Goal: Feedback & Contribution: Contribute content

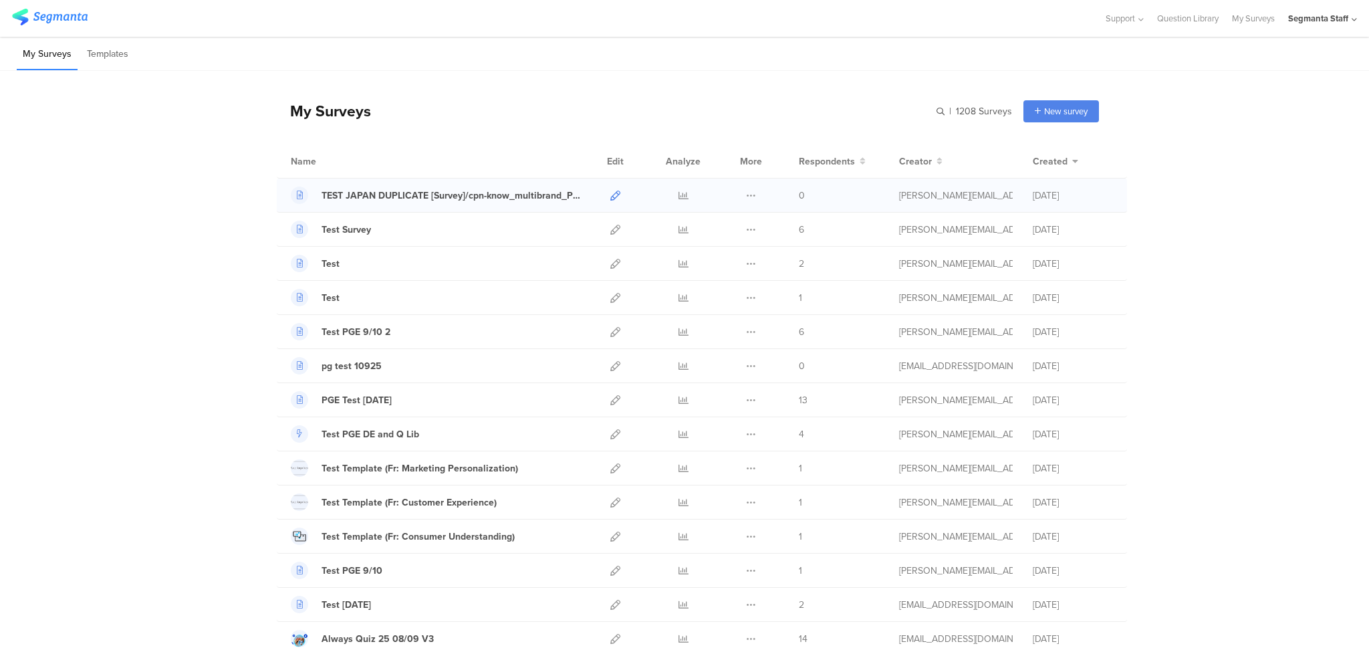
click at [605, 196] on div at bounding box center [615, 194] width 29 height 33
click at [610, 202] on link at bounding box center [615, 194] width 10 height 33
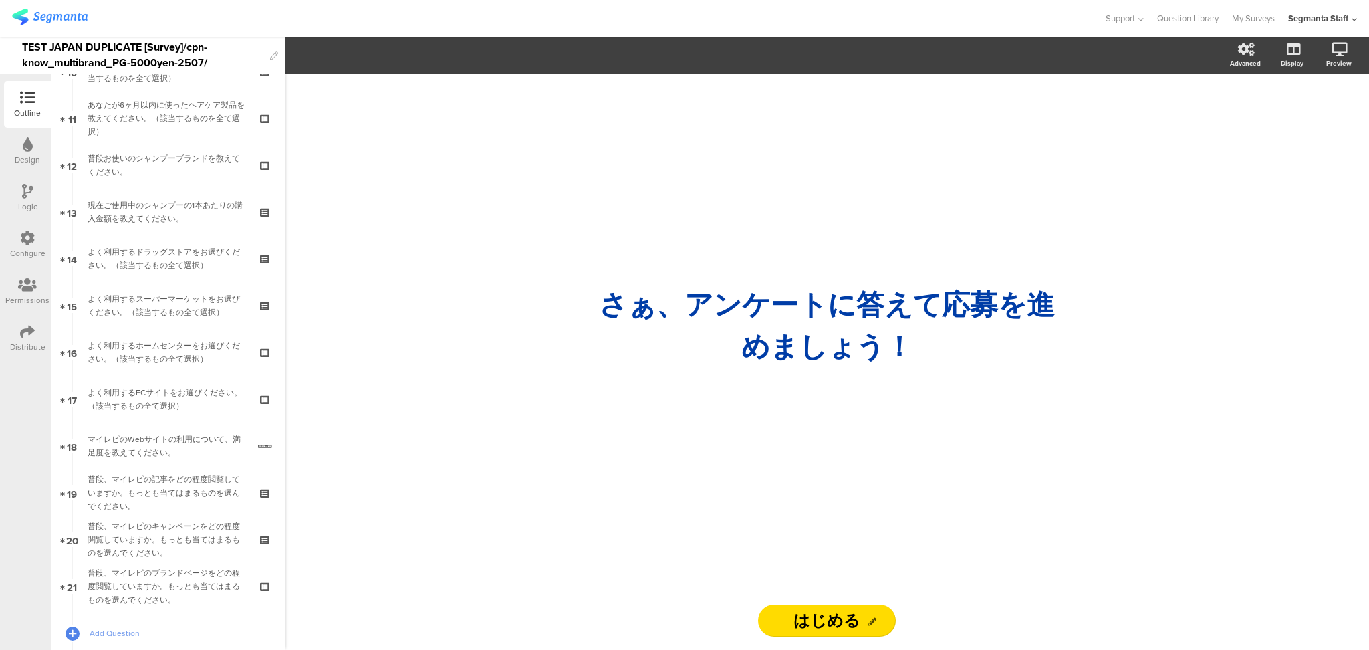
scroll to position [535, 0]
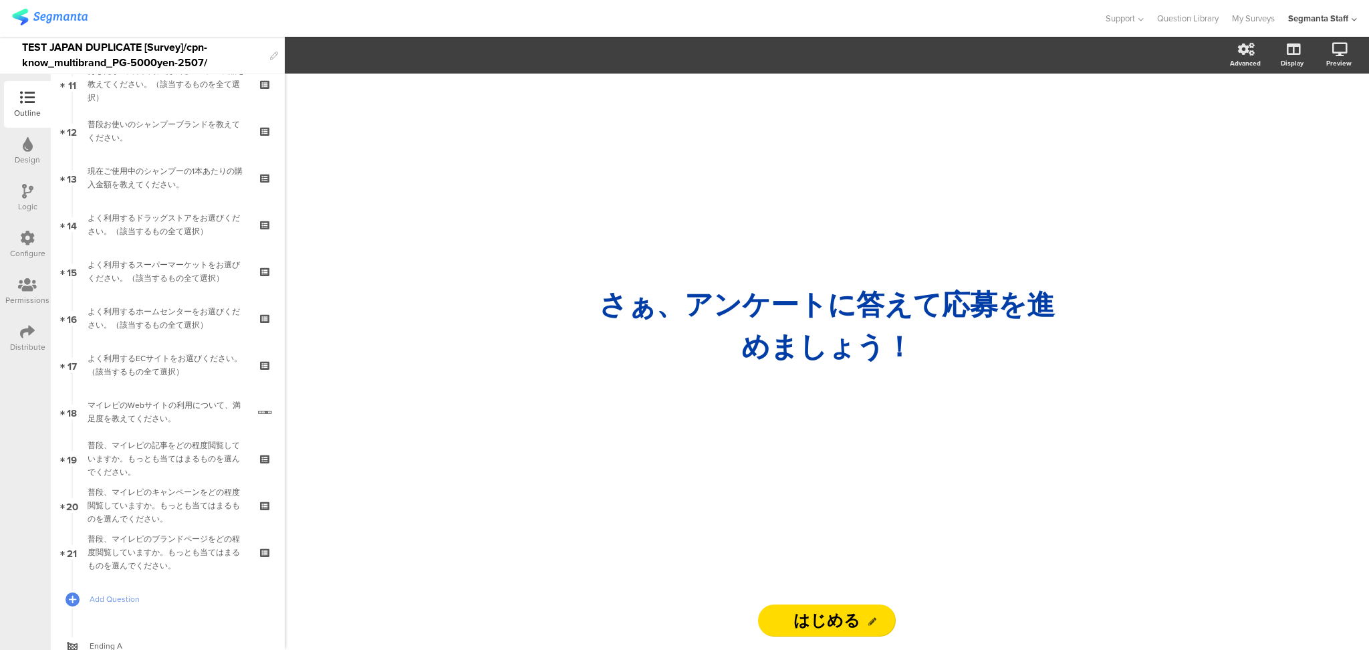
click at [18, 333] on div "Distribute" at bounding box center [27, 338] width 47 height 47
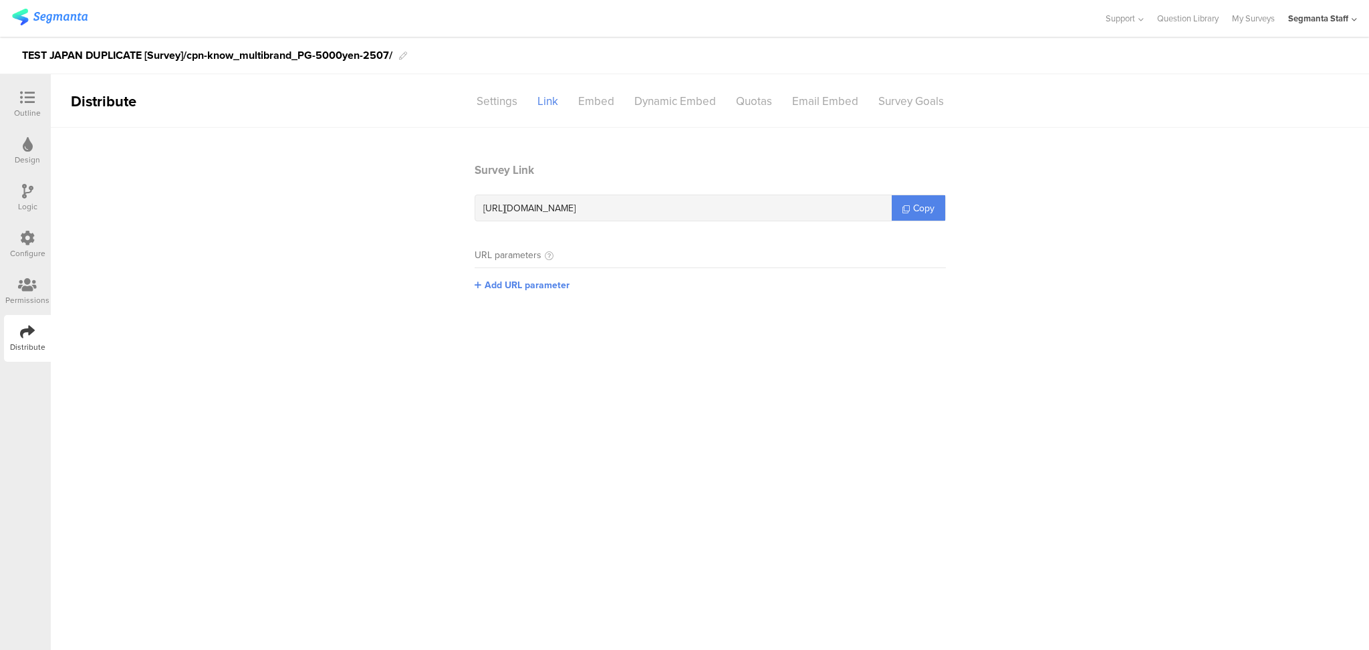
click at [504, 113] on sg-section-page-header "Distribute Settings Link Embed Dynamic Embed Quotas Email Embed Survey Goals" at bounding box center [710, 100] width 1318 height 53
click at [511, 94] on div "Settings" at bounding box center [496, 101] width 61 height 23
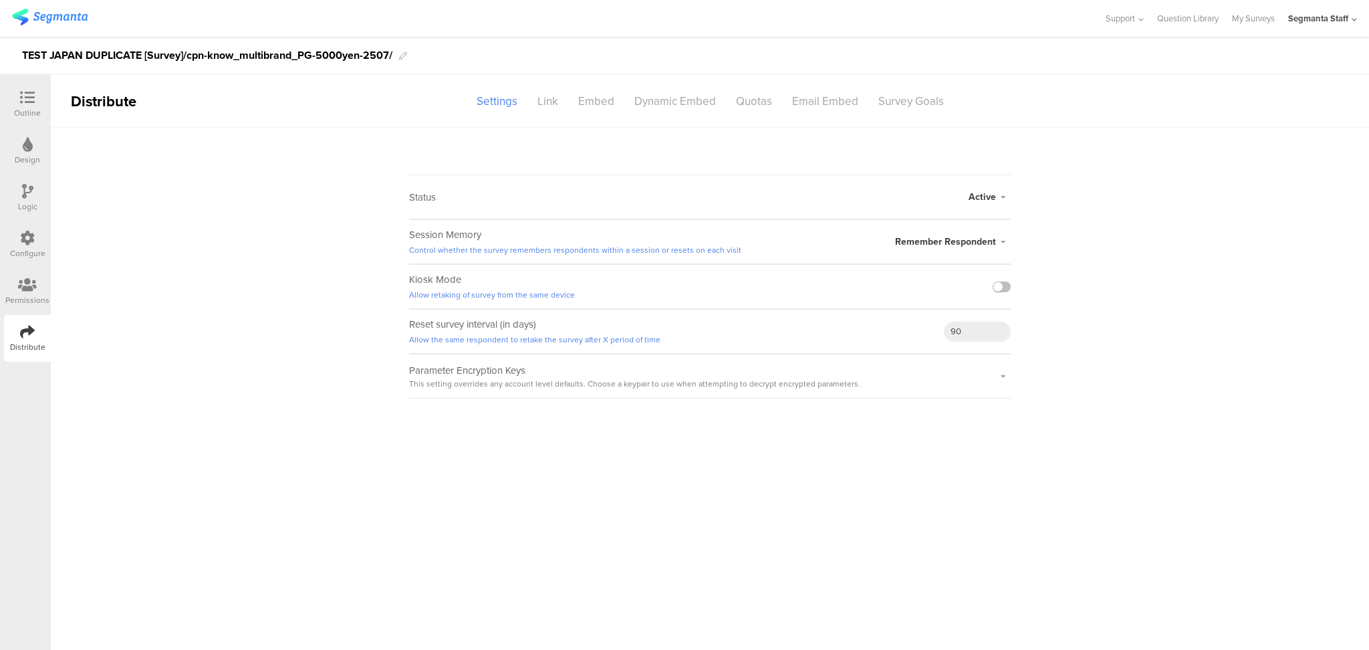
click at [555, 118] on sg-section-page-header "Distribute Settings Link Embed Dynamic Embed Quotas Email Embed Survey Goals" at bounding box center [710, 100] width 1318 height 53
click at [549, 103] on div "Link" at bounding box center [547, 101] width 41 height 23
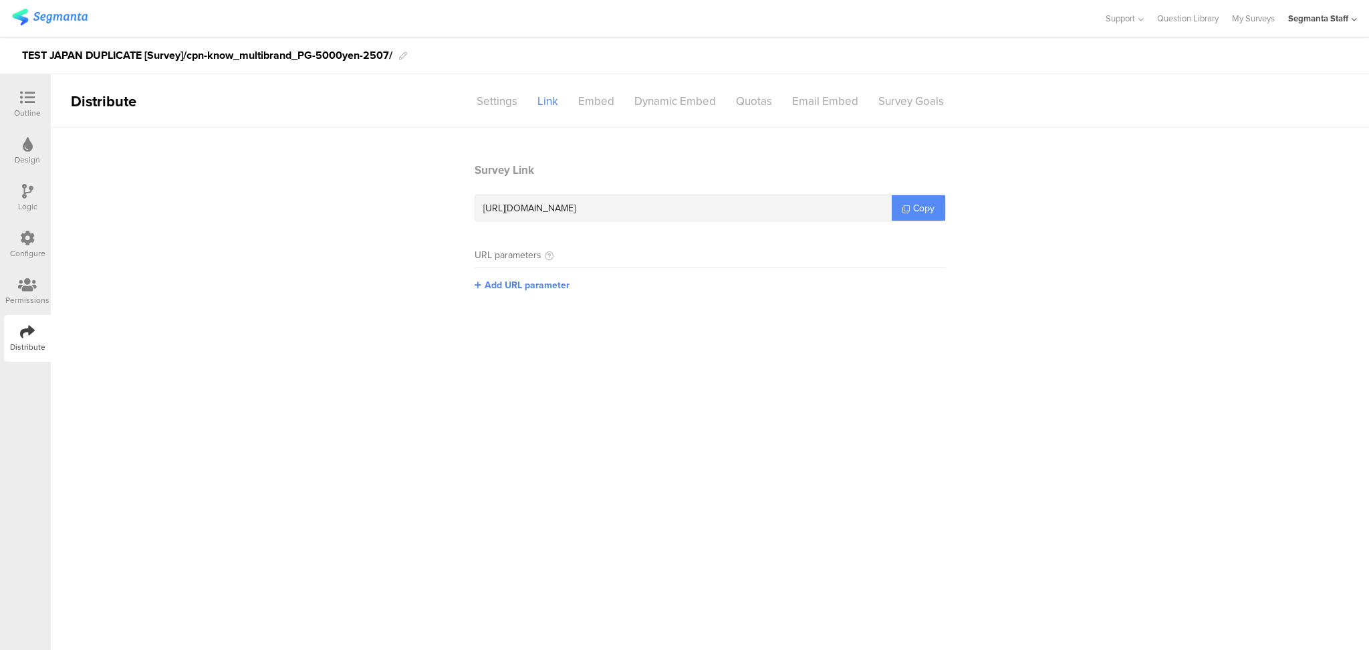
click at [936, 211] on link "Copy" at bounding box center [917, 207] width 53 height 25
copy section
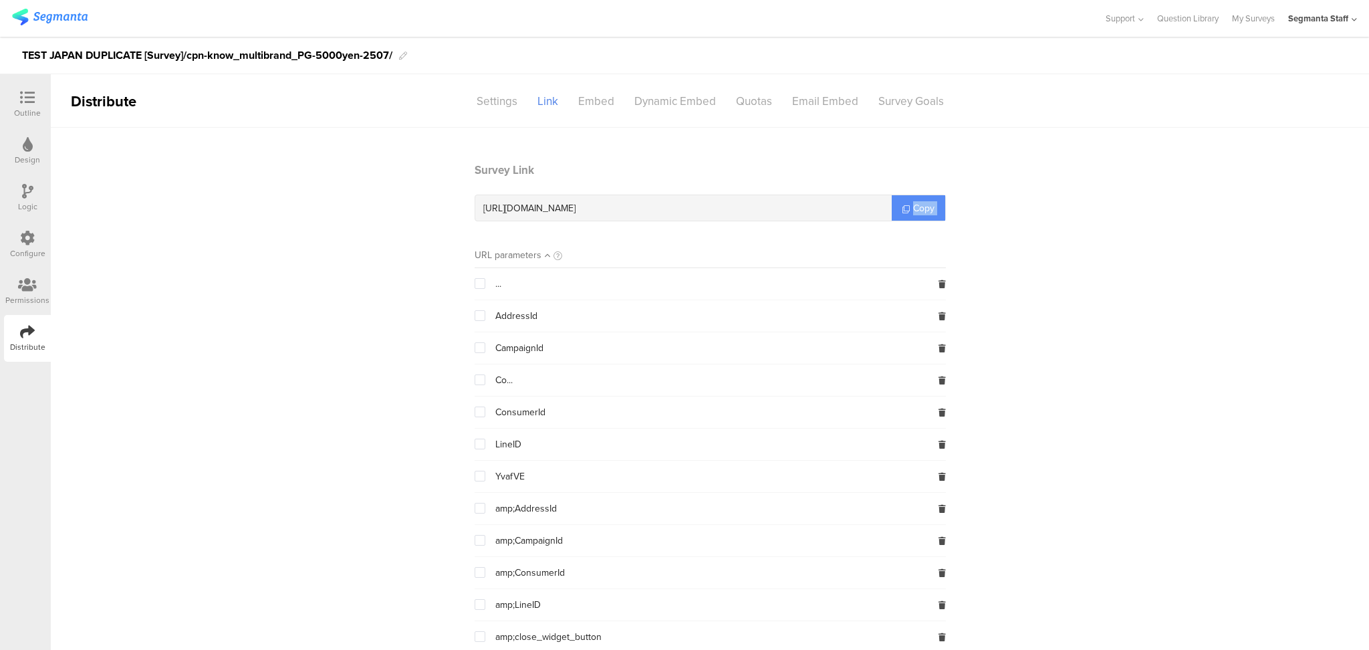
click at [936, 211] on link "Copy" at bounding box center [917, 207] width 53 height 25
click at [691, 100] on div "Dynamic Embed" at bounding box center [675, 101] width 102 height 23
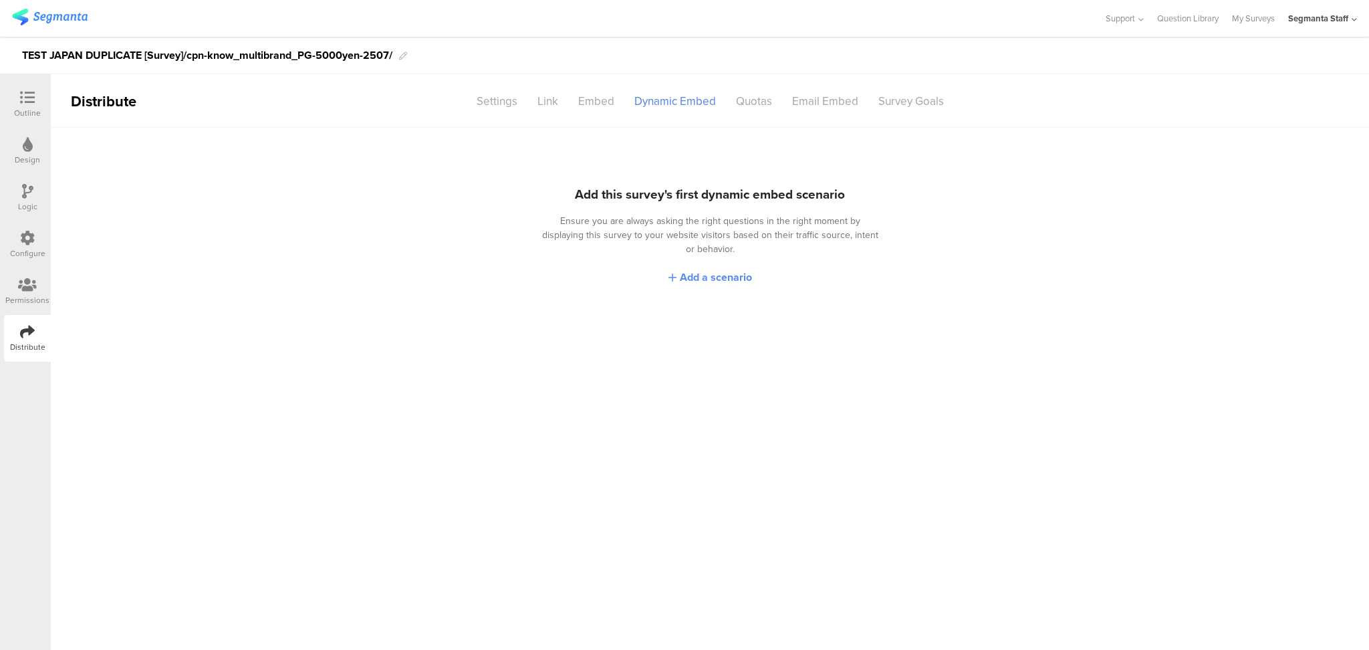
click at [712, 269] on span "Add a scenario" at bounding box center [716, 276] width 72 height 15
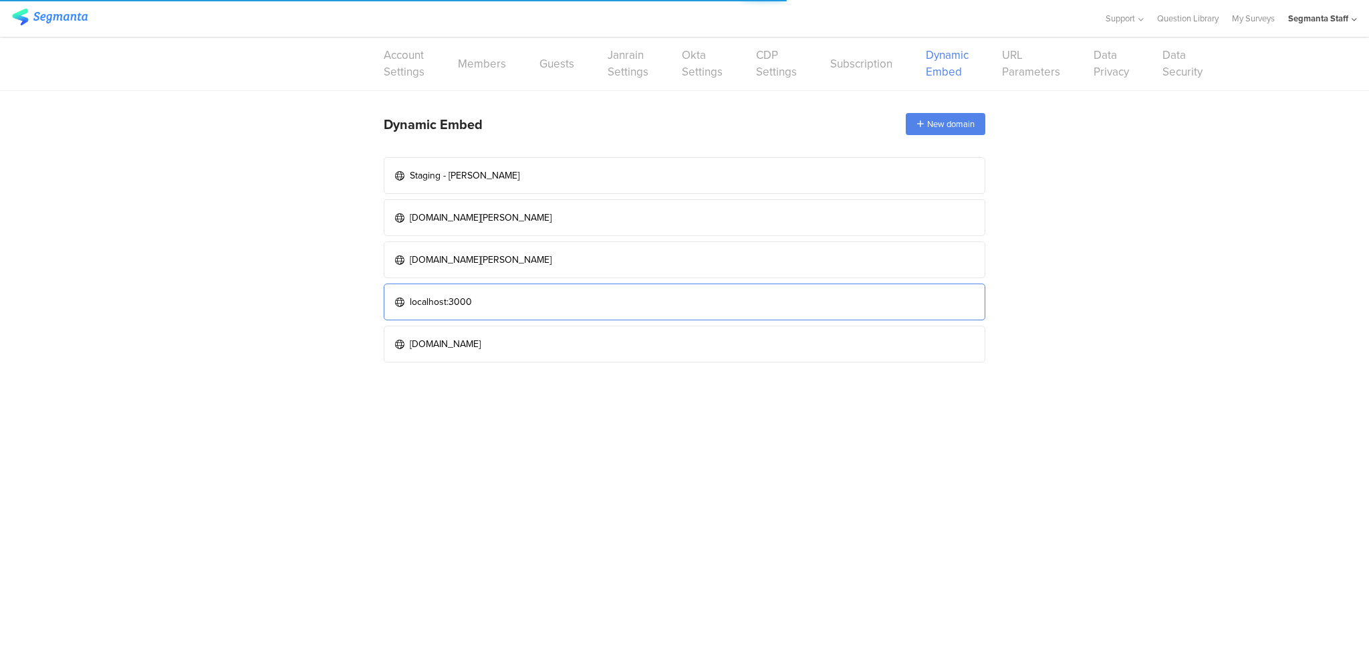
click at [599, 287] on link "localhost:3000" at bounding box center [684, 301] width 601 height 37
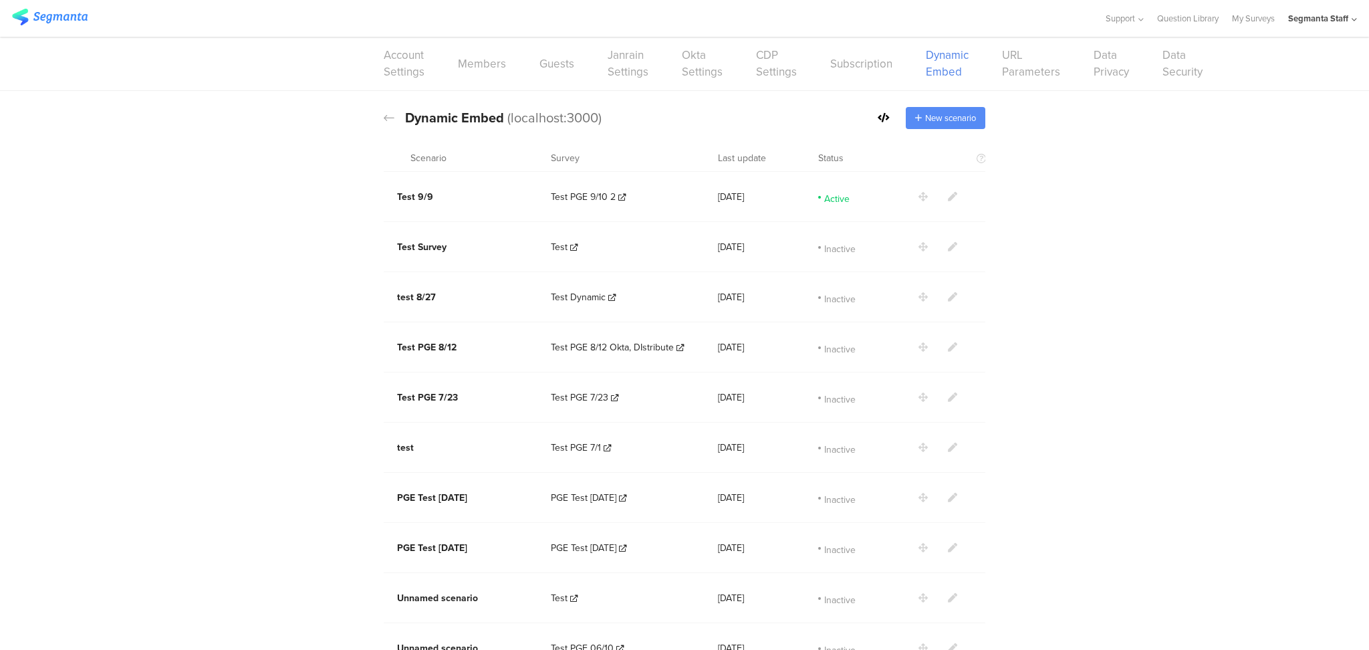
click at [914, 121] on div "New scenario" at bounding box center [946, 118] width 80 height 22
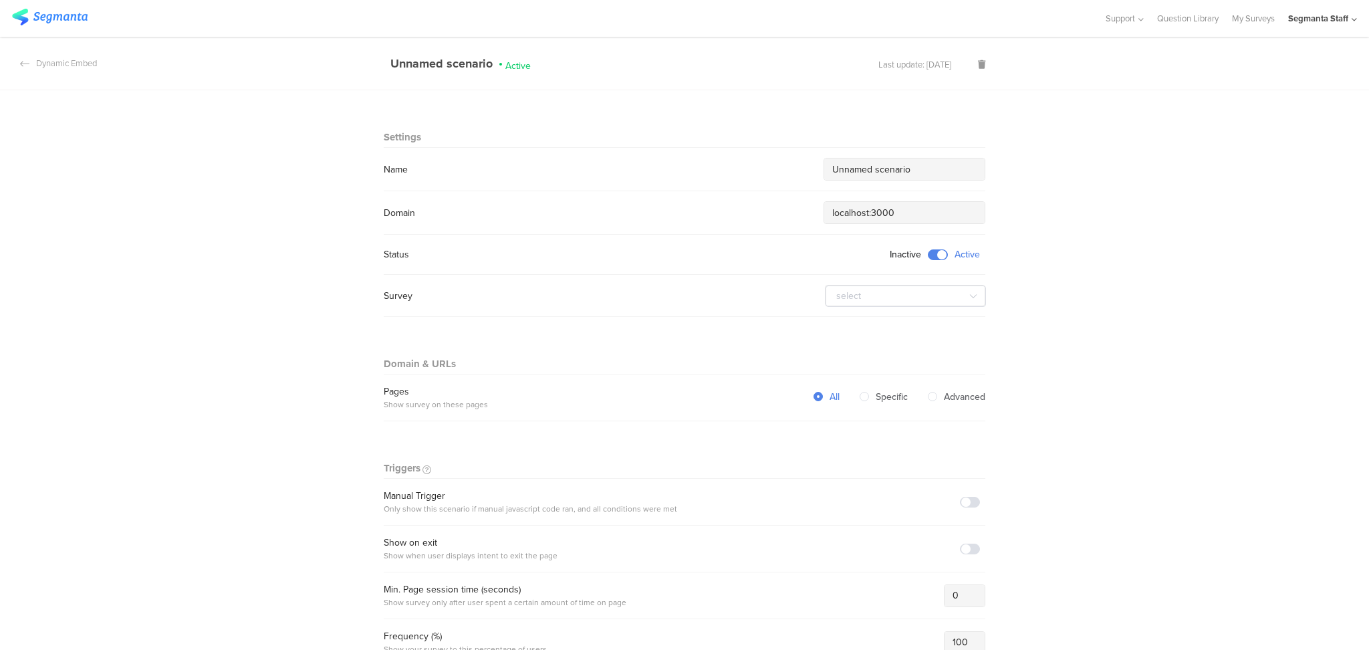
click at [925, 172] on input "Unnamed scenario" at bounding box center [904, 169] width 144 height 14
drag, startPoint x: 860, startPoint y: 163, endPoint x: 790, endPoint y: 174, distance: 71.1
click at [768, 162] on div "Name Unnamed scenario" at bounding box center [684, 169] width 601 height 23
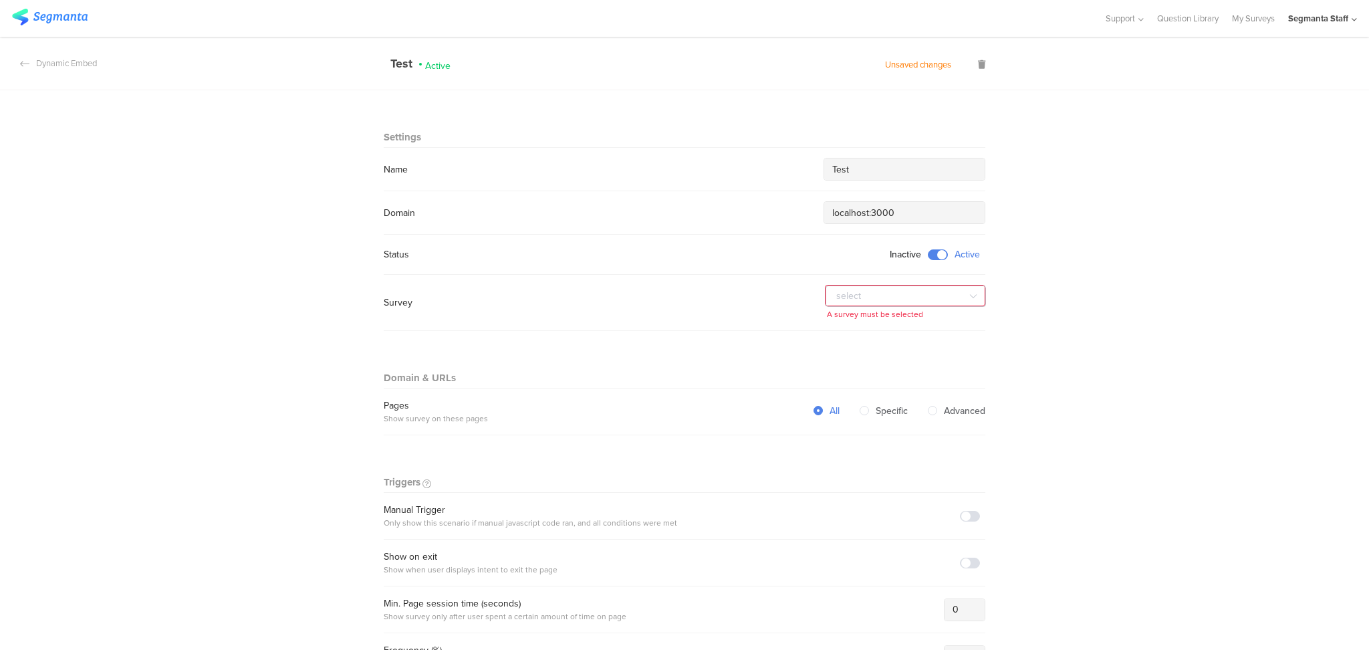
type input "Test"
click at [835, 297] on input "text" at bounding box center [905, 295] width 160 height 21
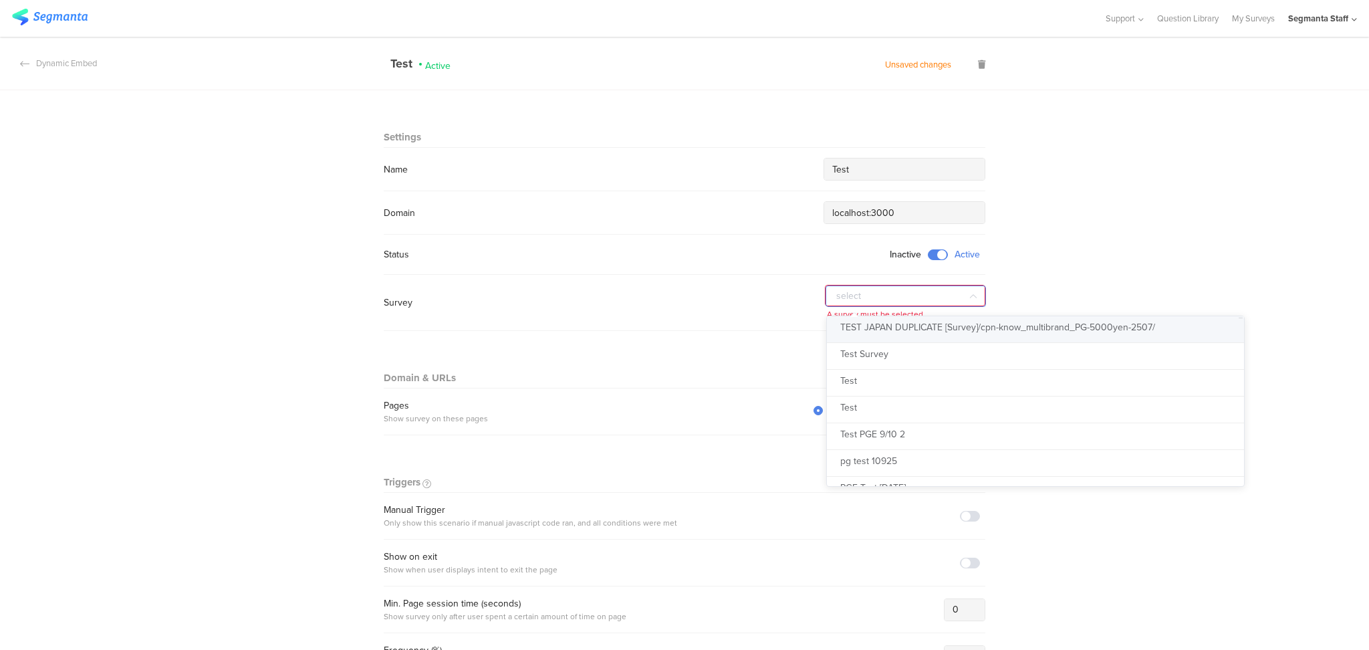
click at [856, 334] on li "TEST JAPAN DUPLICATE [Survey]/cpn-know_multibrand_PG-5000yen-2507/" at bounding box center [1042, 329] width 430 height 27
type input "TEST JAPAN DUPLICATE [Survey]/cpn-know_multibrand_PG-5000yen-2507/"
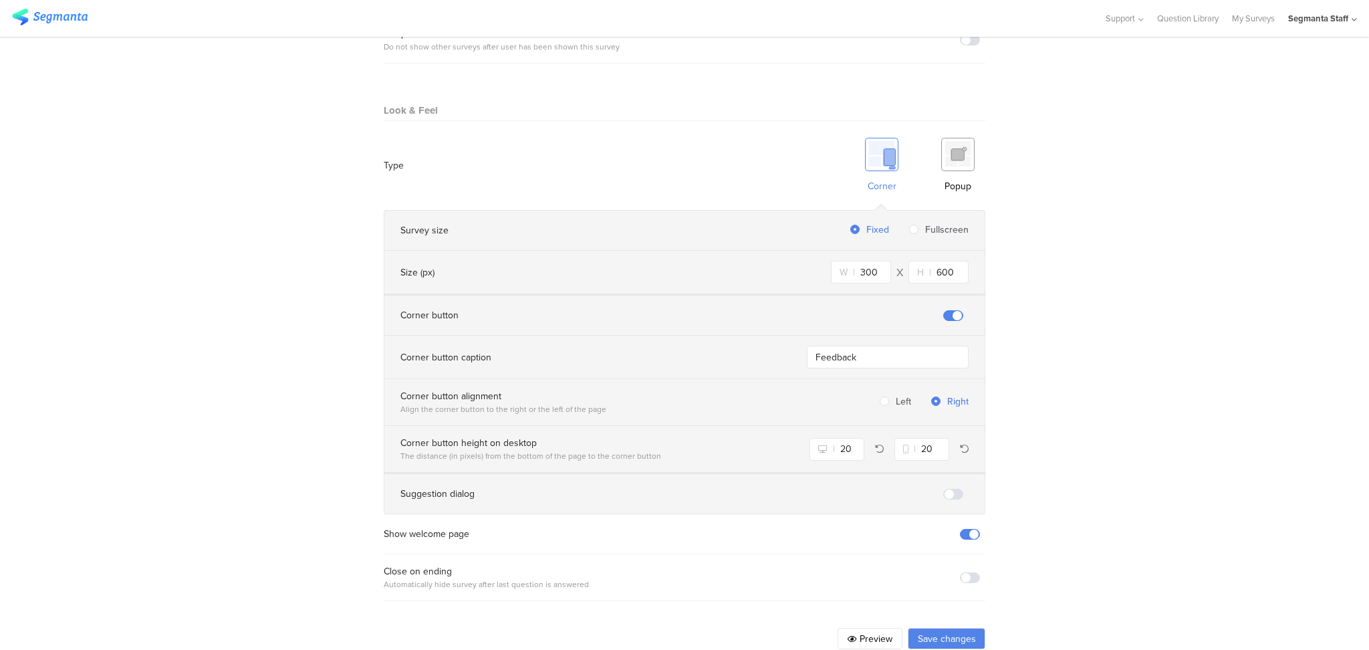
scroll to position [747, 0]
click at [959, 133] on img at bounding box center [957, 149] width 33 height 33
click at [870, 623] on button "Preview" at bounding box center [869, 633] width 65 height 21
click at [960, 567] on span at bounding box center [970, 572] width 20 height 11
click at [865, 623] on button "Preview" at bounding box center [869, 633] width 65 height 21
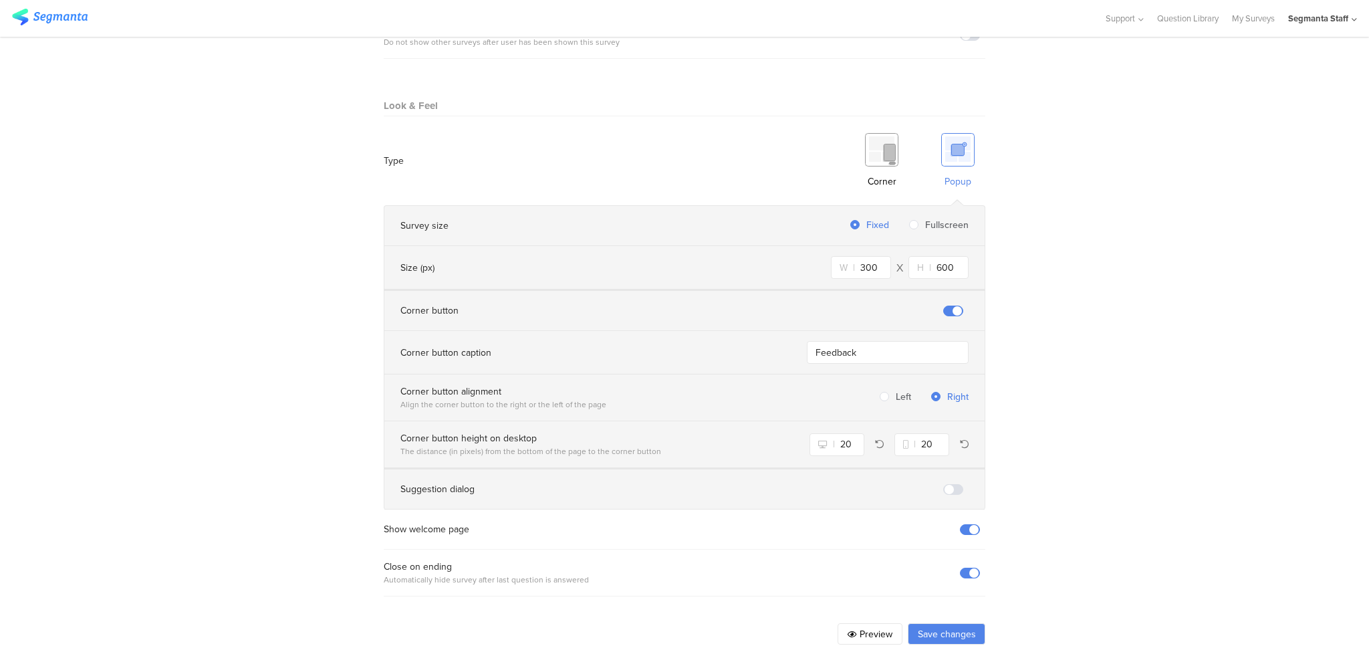
click at [944, 623] on button "Save changes" at bounding box center [947, 633] width 78 height 21
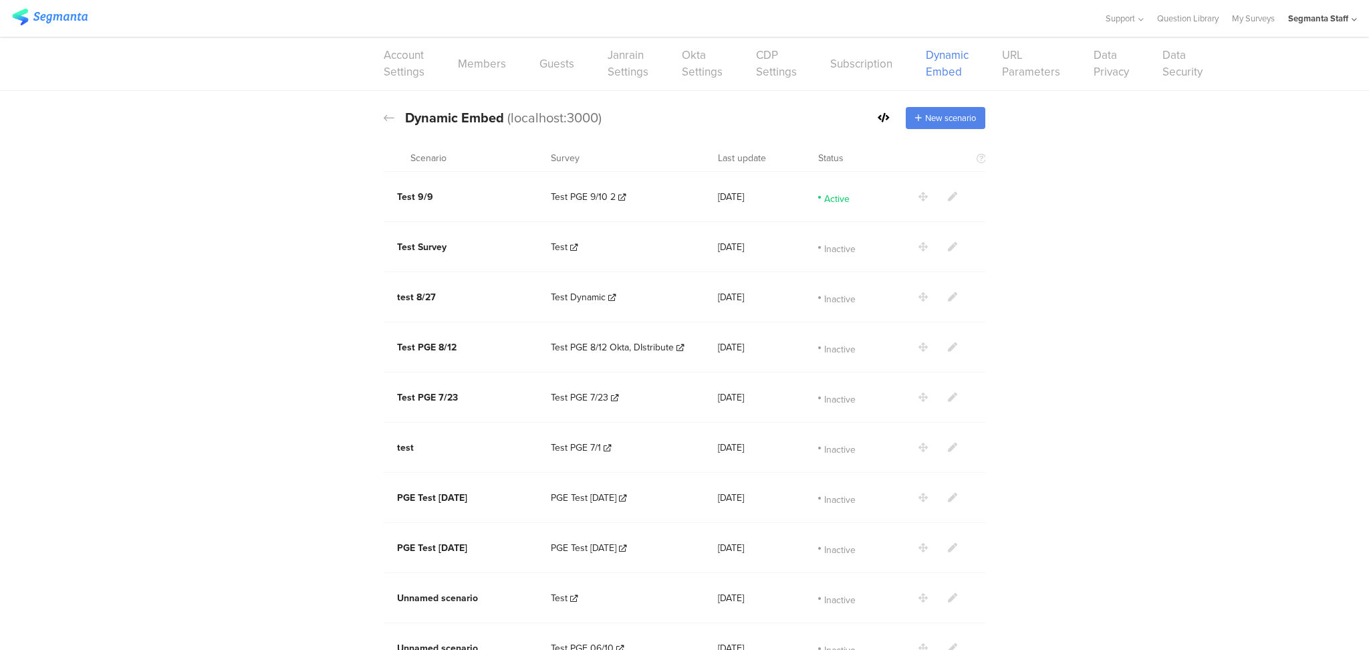
click at [946, 202] on div at bounding box center [958, 197] width 81 height 50
click at [948, 198] on icon at bounding box center [952, 196] width 9 height 9
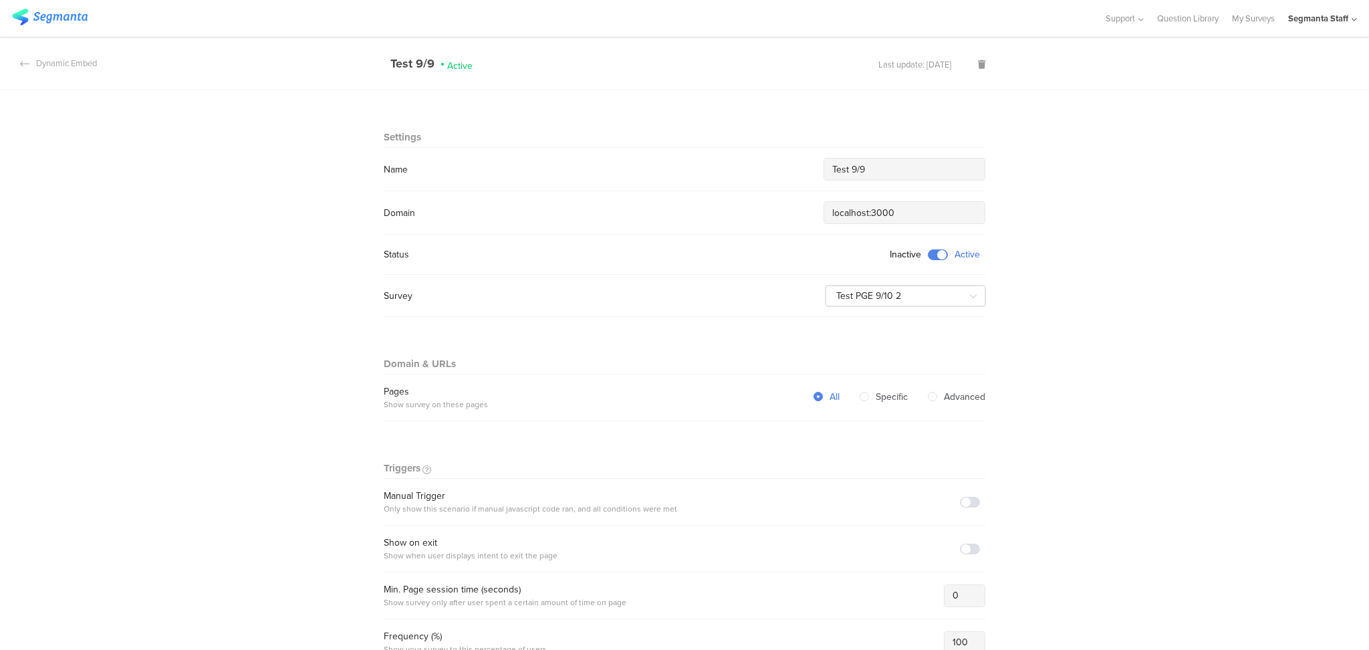
click at [928, 257] on span at bounding box center [938, 254] width 20 height 11
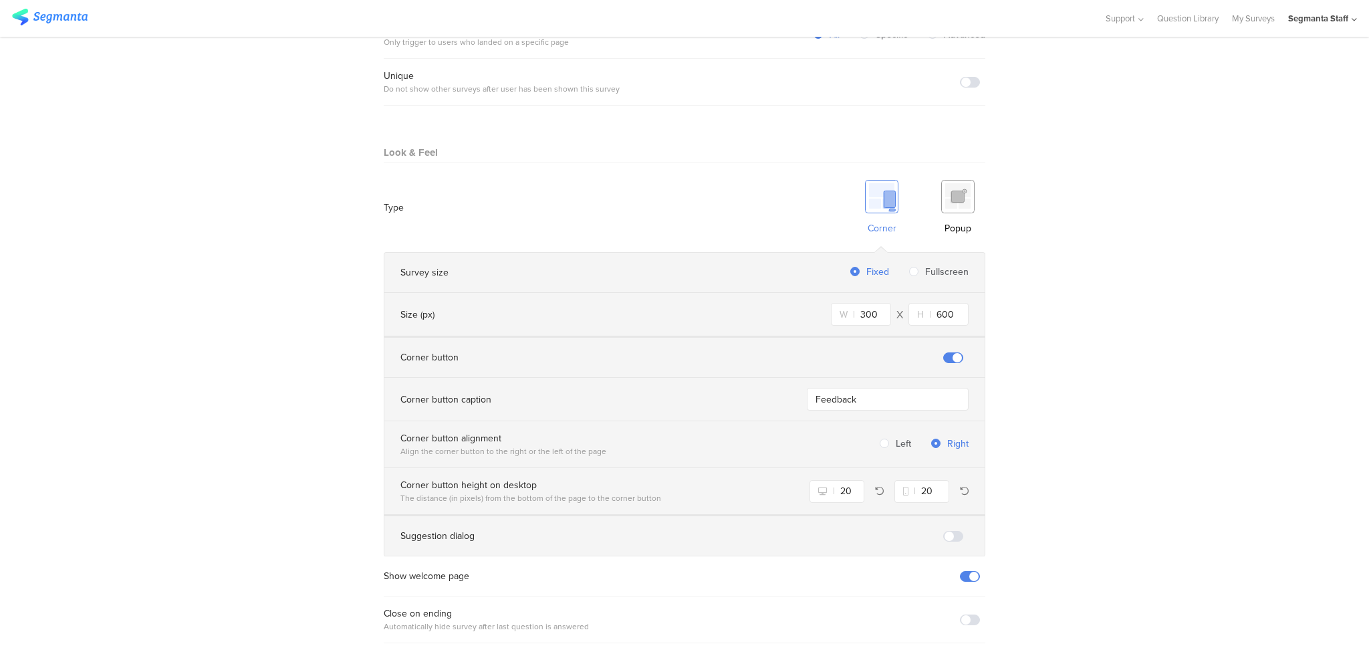
scroll to position [747, 0]
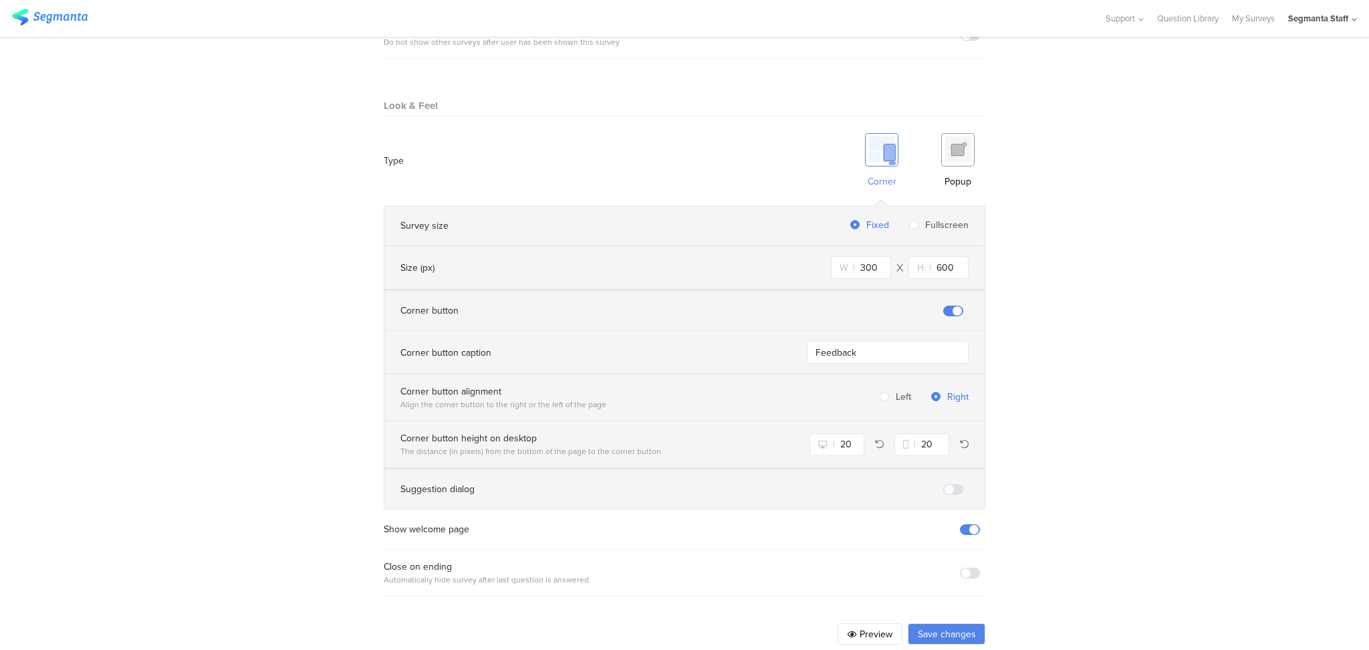
click at [914, 623] on button "Save changes" at bounding box center [947, 633] width 78 height 21
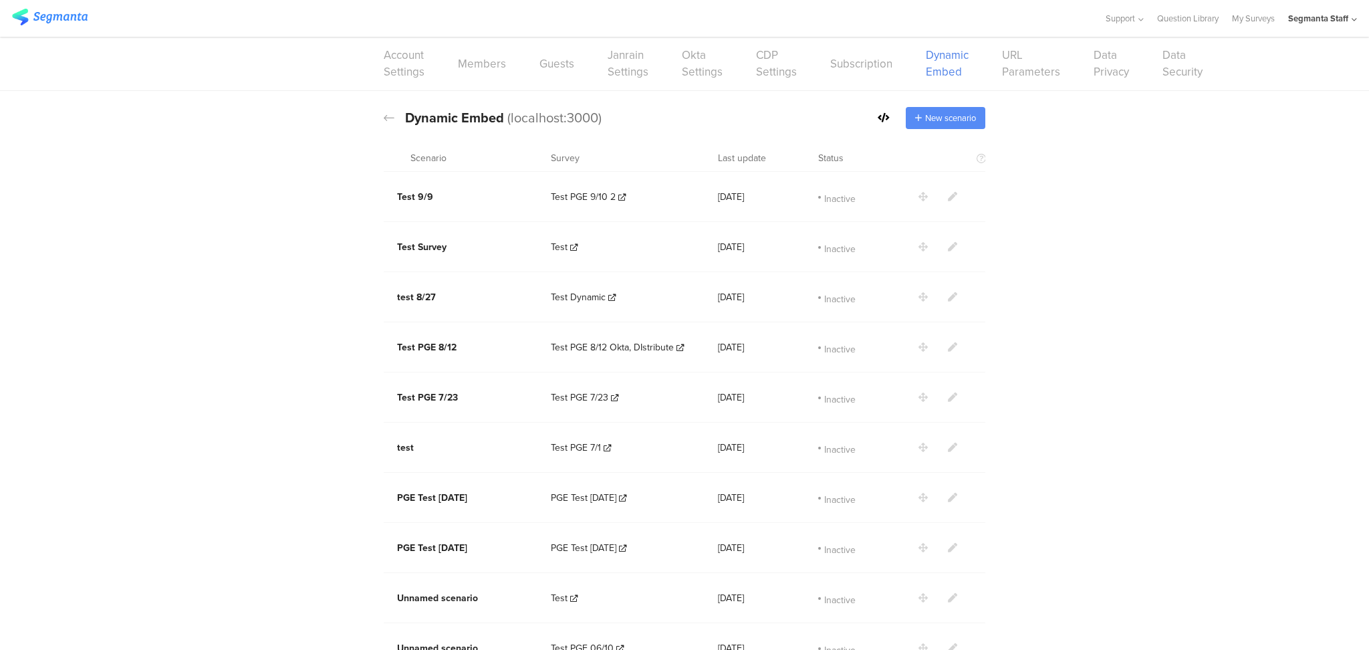
click at [915, 118] on icon at bounding box center [918, 118] width 7 height 9
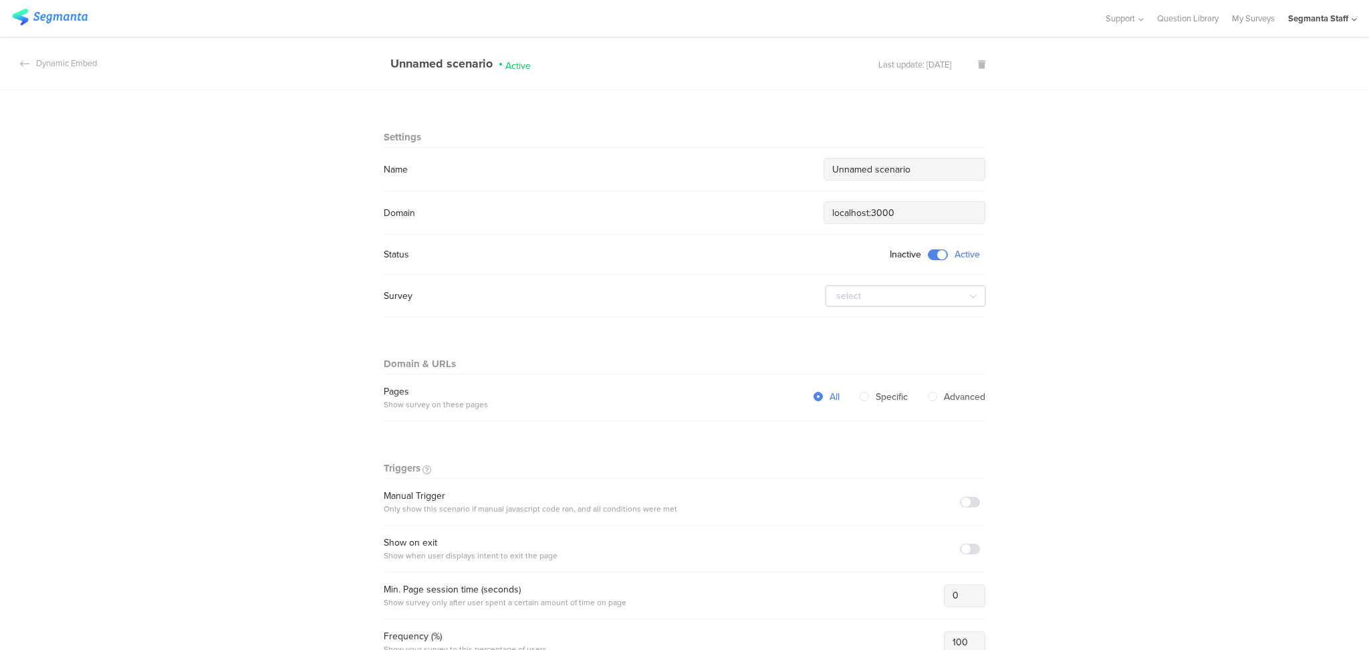
click at [978, 60] on icon at bounding box center [981, 64] width 7 height 9
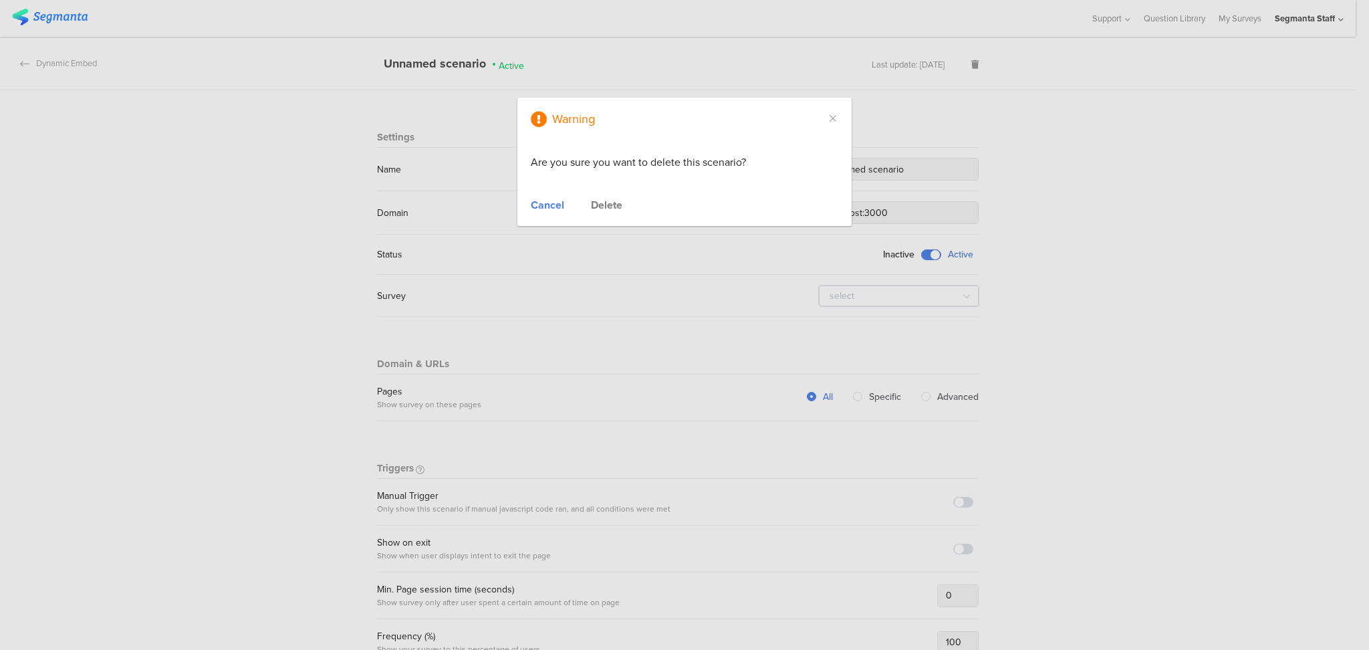
click at [610, 205] on div "Delete" at bounding box center [606, 204] width 31 height 15
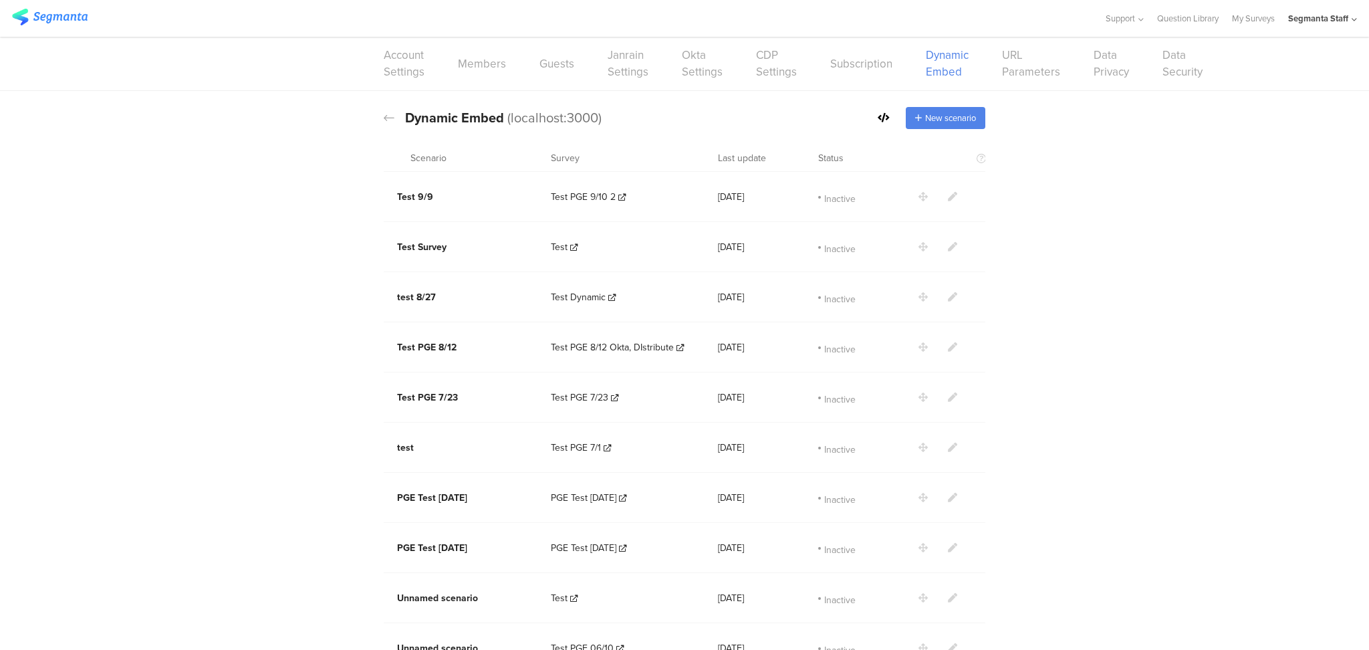
click at [872, 130] on div "Dynamic Embed Code Dynamic Embed (localhost:3000) New scenario" at bounding box center [684, 118] width 601 height 66
click at [881, 124] on div "New scenario" at bounding box center [931, 118] width 108 height 22
click at [878, 120] on icon at bounding box center [883, 117] width 12 height 9
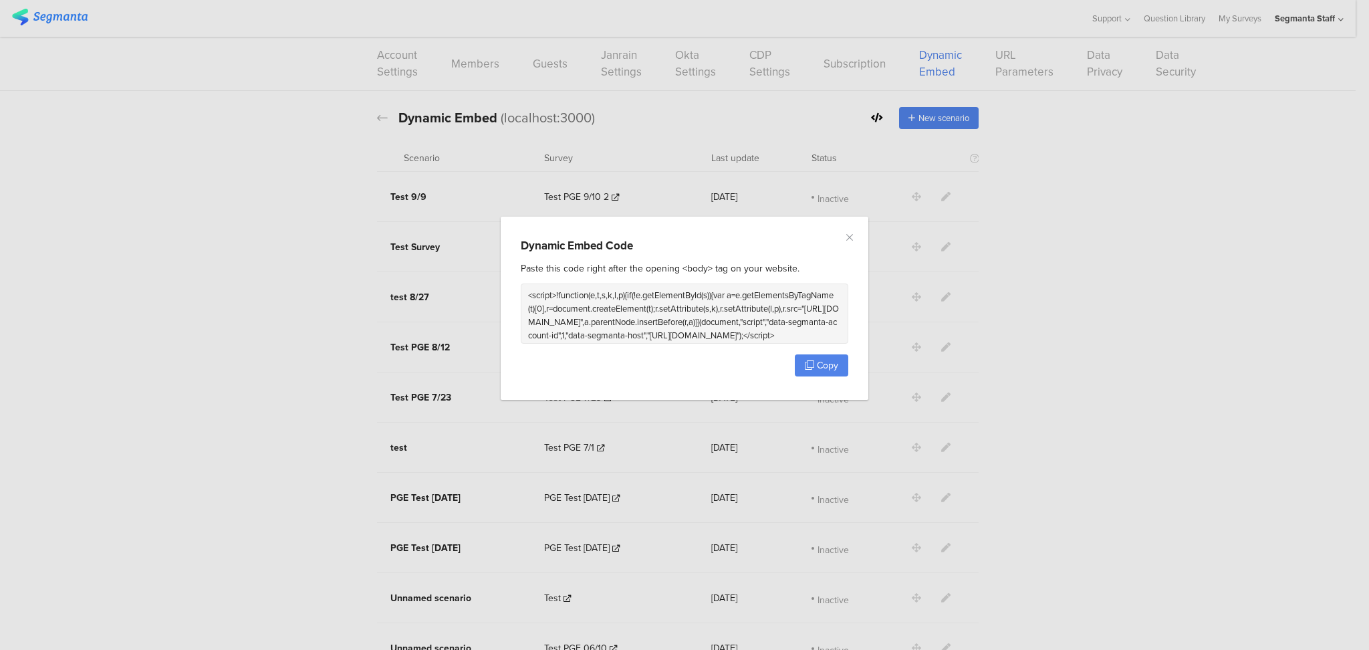
click at [811, 376] on div "Dynamic Embed Code Paste this code right after the opening <body> tag on your w…" at bounding box center [685, 308] width 368 height 183
click at [813, 376] on div "Paste this code right after the opening <body> tag on your website. <script>!fu…" at bounding box center [684, 318] width 327 height 115
click at [817, 363] on span "Copy" at bounding box center [827, 365] width 21 height 14
click at [815, 367] on button "Copy" at bounding box center [821, 365] width 53 height 22
click at [814, 367] on button "Copy" at bounding box center [821, 365] width 53 height 22
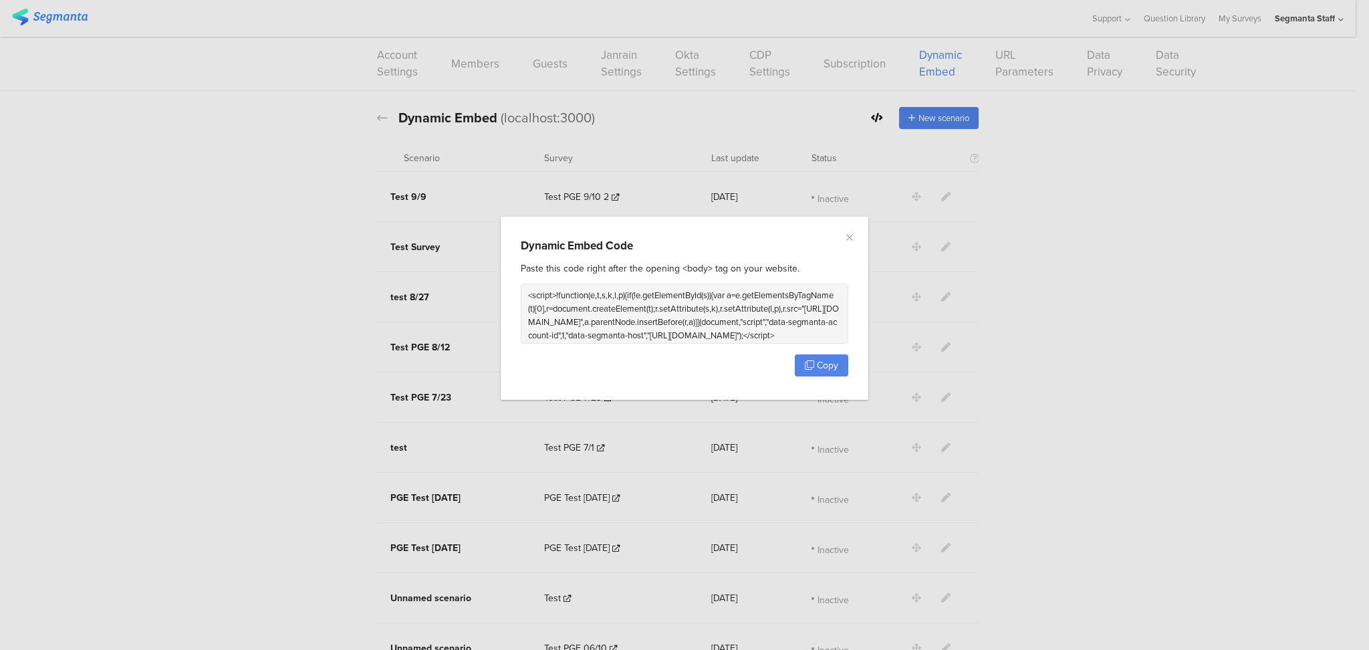
click at [1116, 244] on div "Dynamic Embed Code Paste this code right after the opening <body> tag on your w…" at bounding box center [684, 325] width 1369 height 650
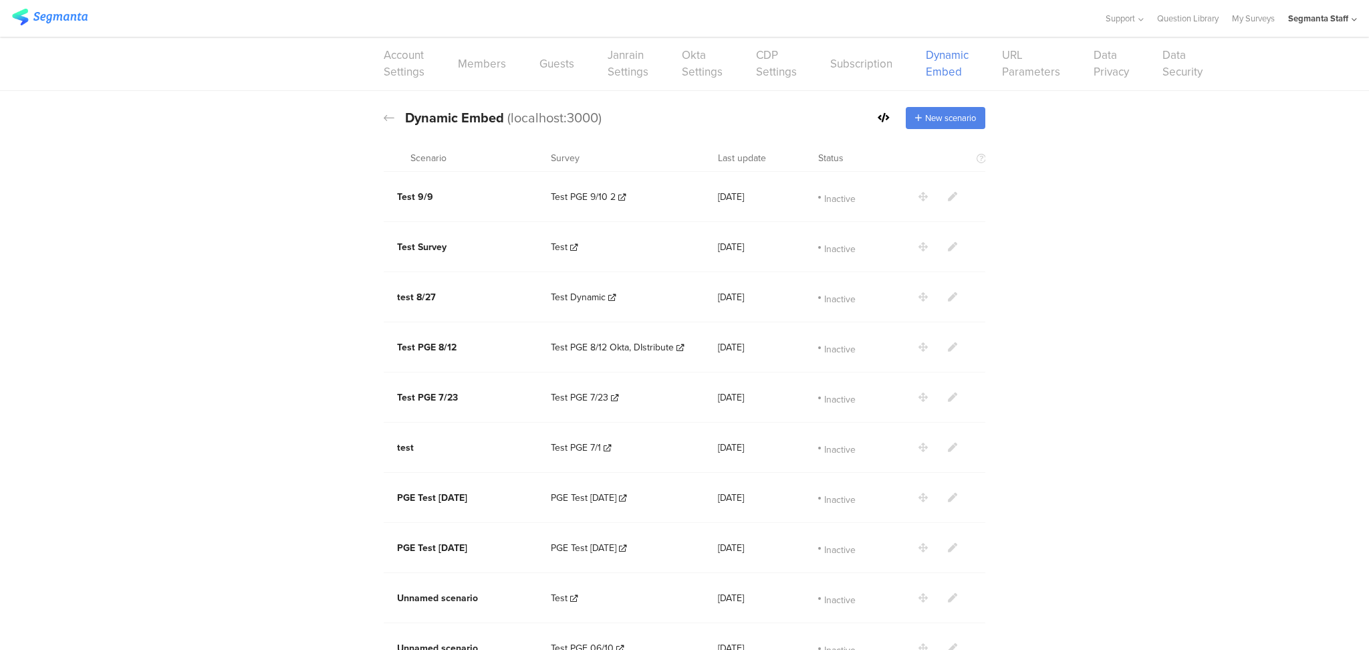
click at [1247, 15] on link "My Surveys" at bounding box center [1253, 18] width 43 height 37
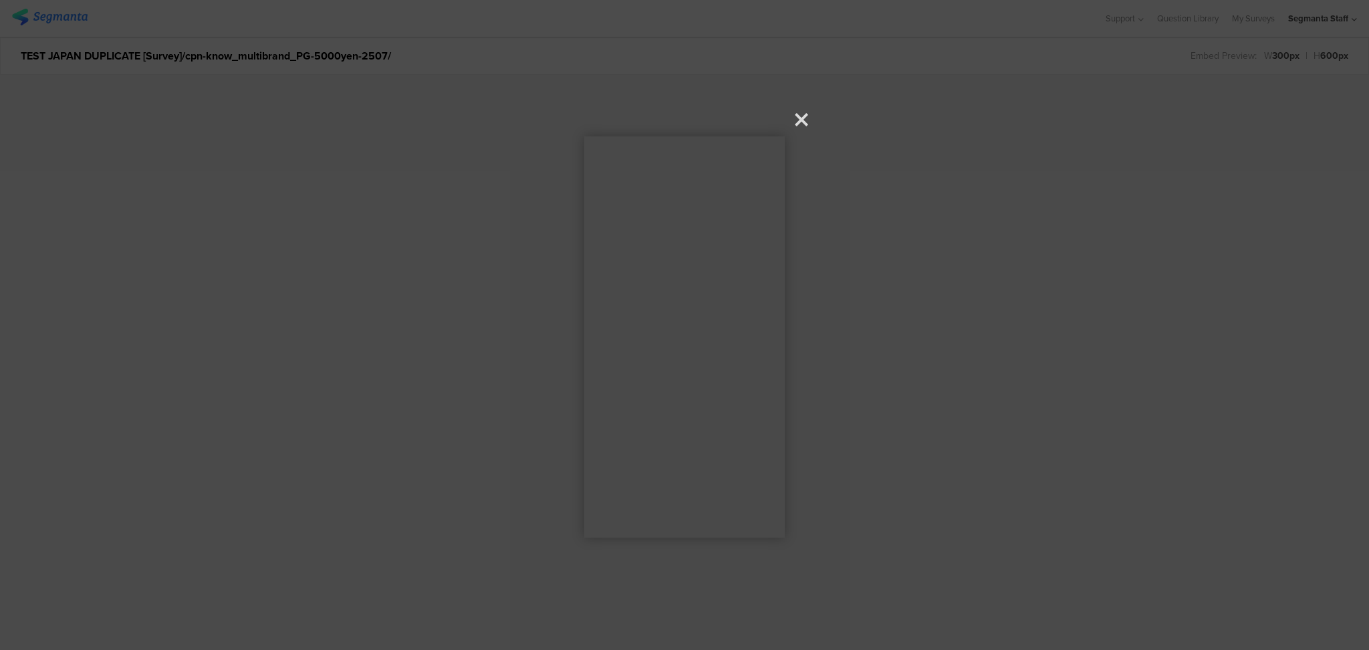
click at [799, 116] on icon at bounding box center [801, 119] width 13 height 13
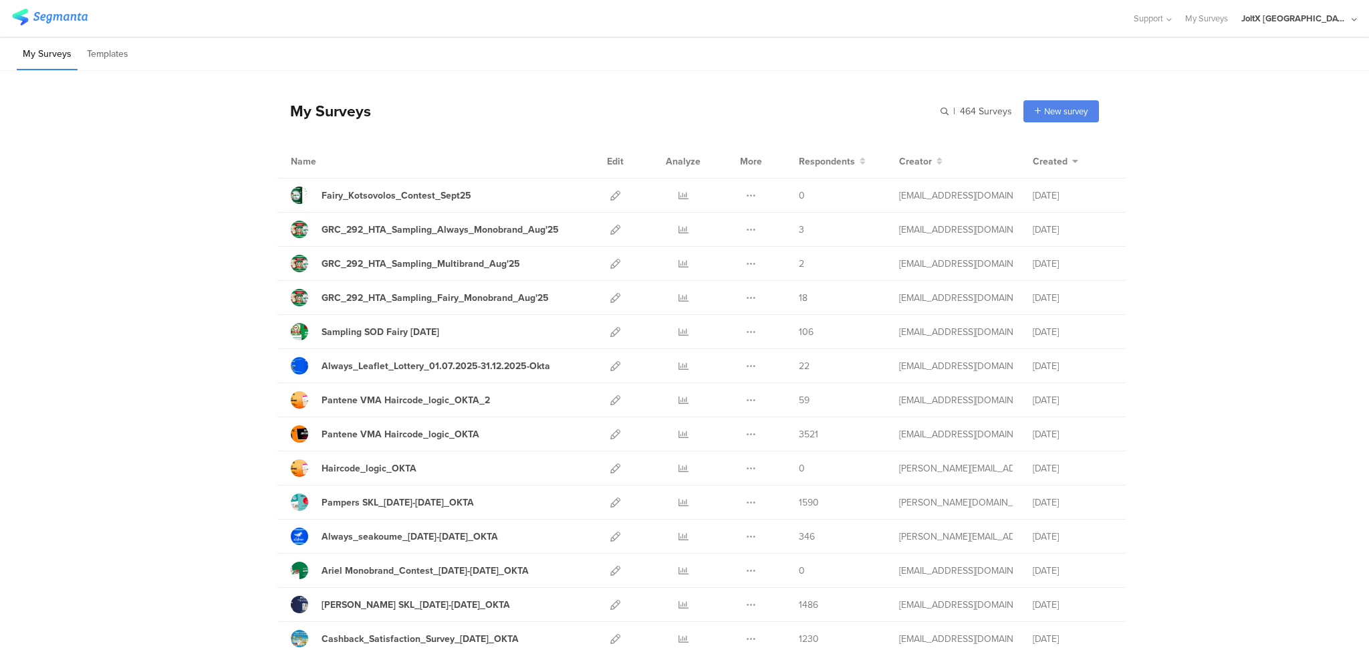
click at [1351, 17] on div "JoltX [GEOGRAPHIC_DATA]" at bounding box center [1299, 18] width 116 height 37
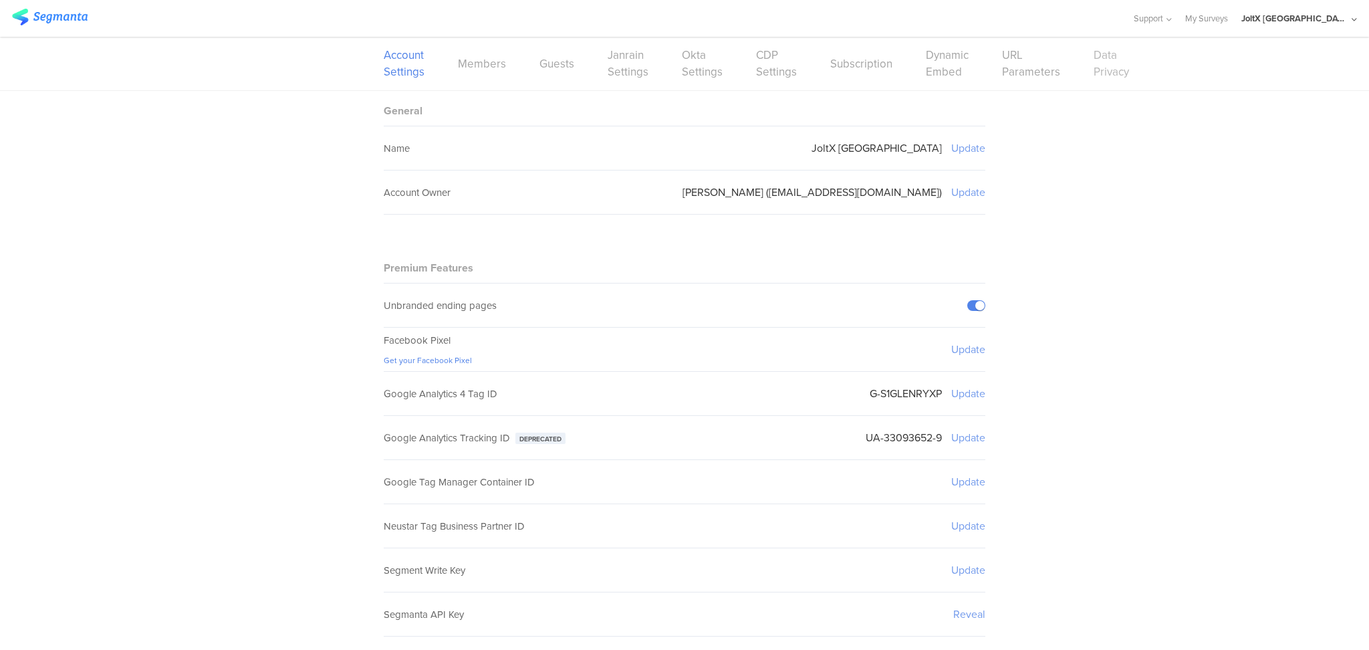
click at [1093, 71] on link "Data Privacy" at bounding box center [1110, 63] width 35 height 33
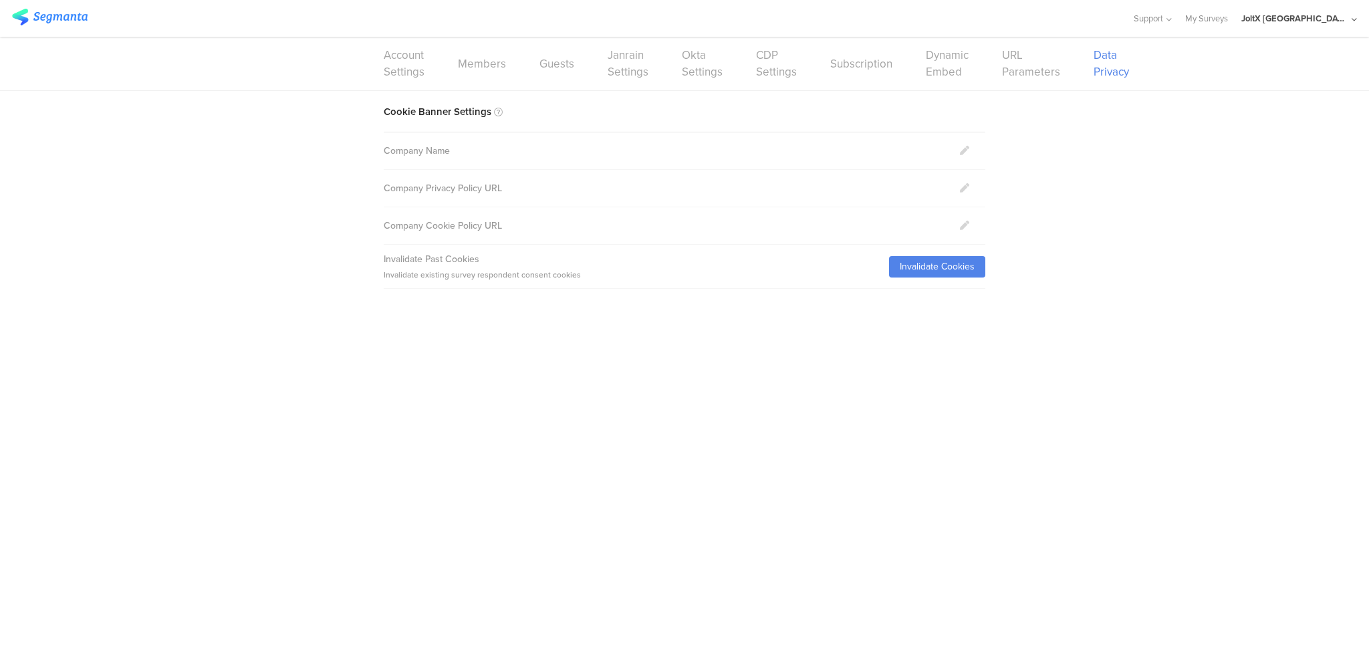
click at [482, 73] on div "Account Settings Members Guests Janrain Settings Okta Settings CDP Settings Sub…" at bounding box center [684, 63] width 601 height 53
click at [479, 55] on link "Members" at bounding box center [482, 63] width 48 height 17
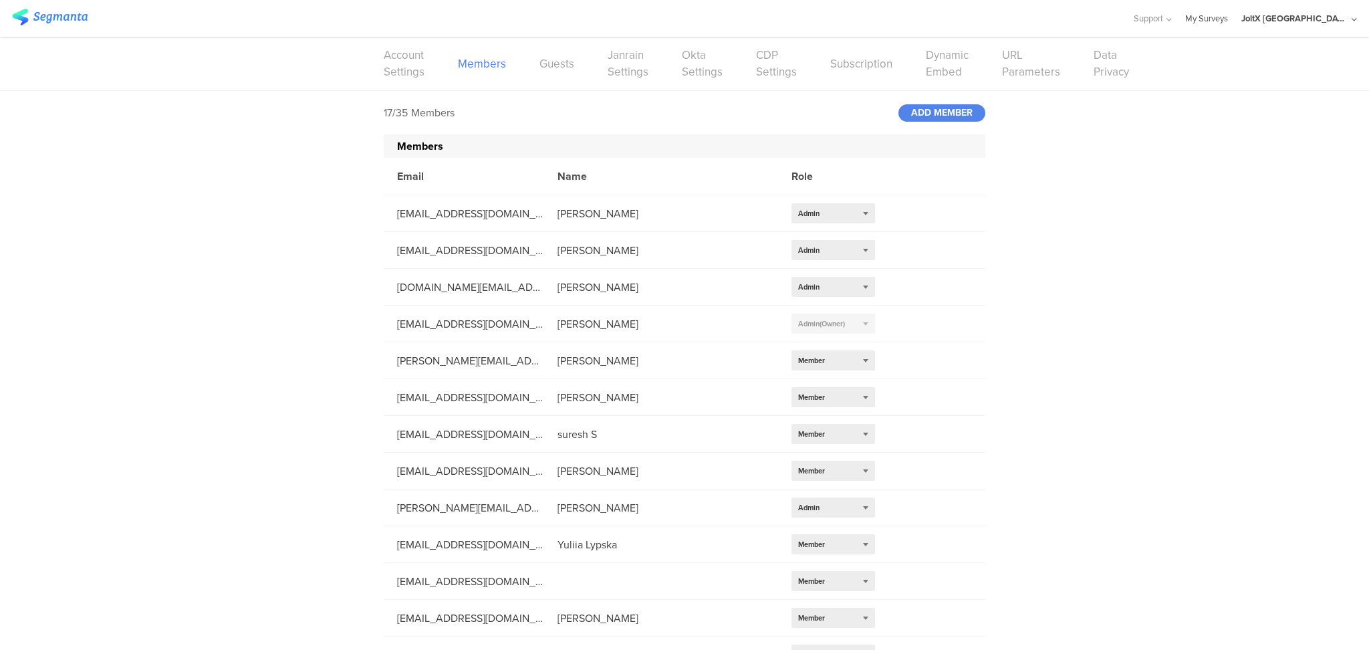
click at [1228, 11] on link "My Surveys" at bounding box center [1206, 18] width 43 height 37
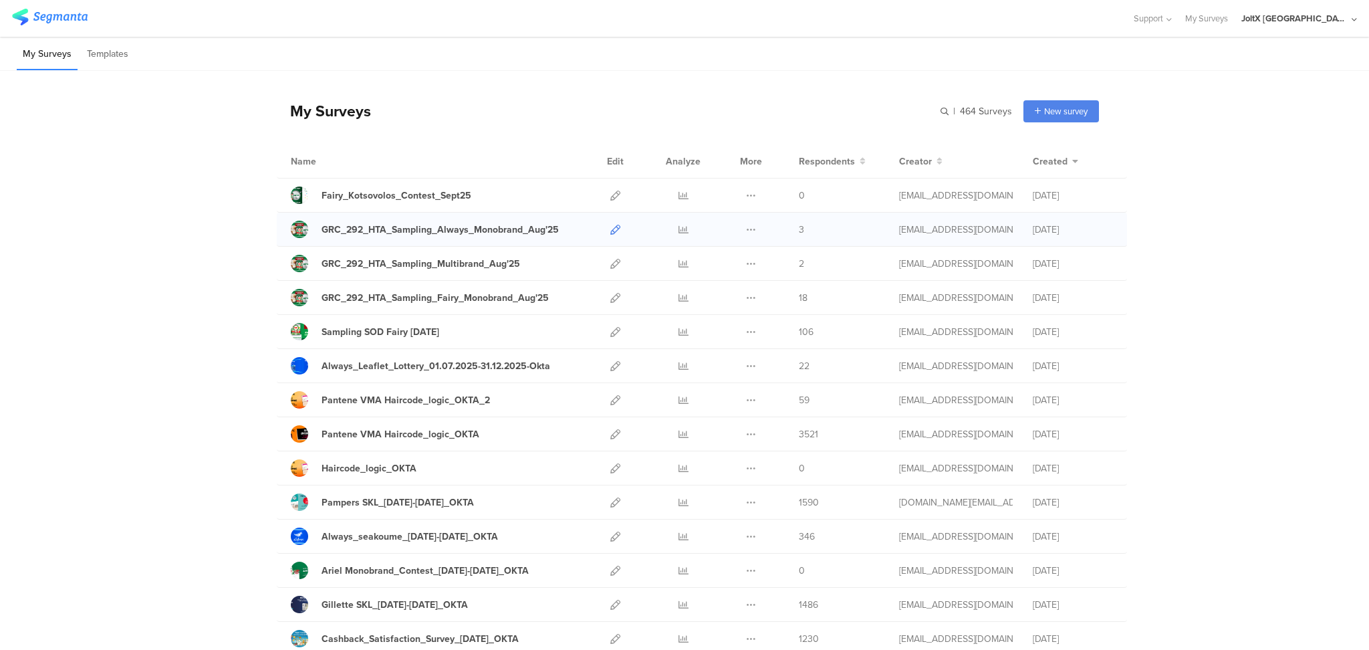
click at [611, 228] on icon at bounding box center [615, 230] width 10 height 10
click at [612, 337] on link at bounding box center [615, 331] width 10 height 33
click at [746, 335] on icon at bounding box center [751, 332] width 10 height 10
click at [733, 370] on button "Duplicate" at bounding box center [725, 366] width 74 height 24
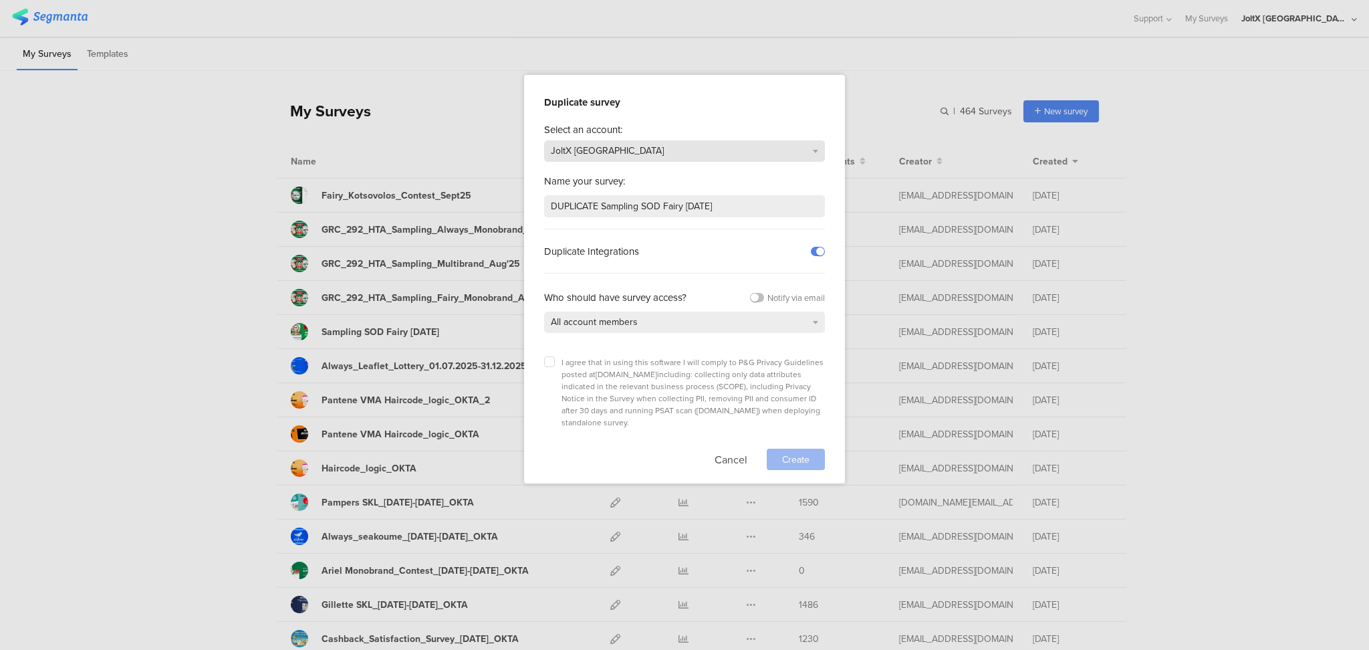
drag, startPoint x: 587, startPoint y: 143, endPoint x: 593, endPoint y: 153, distance: 12.0
click at [589, 144] on span "JoltX [GEOGRAPHIC_DATA]" at bounding box center [607, 151] width 113 height 14
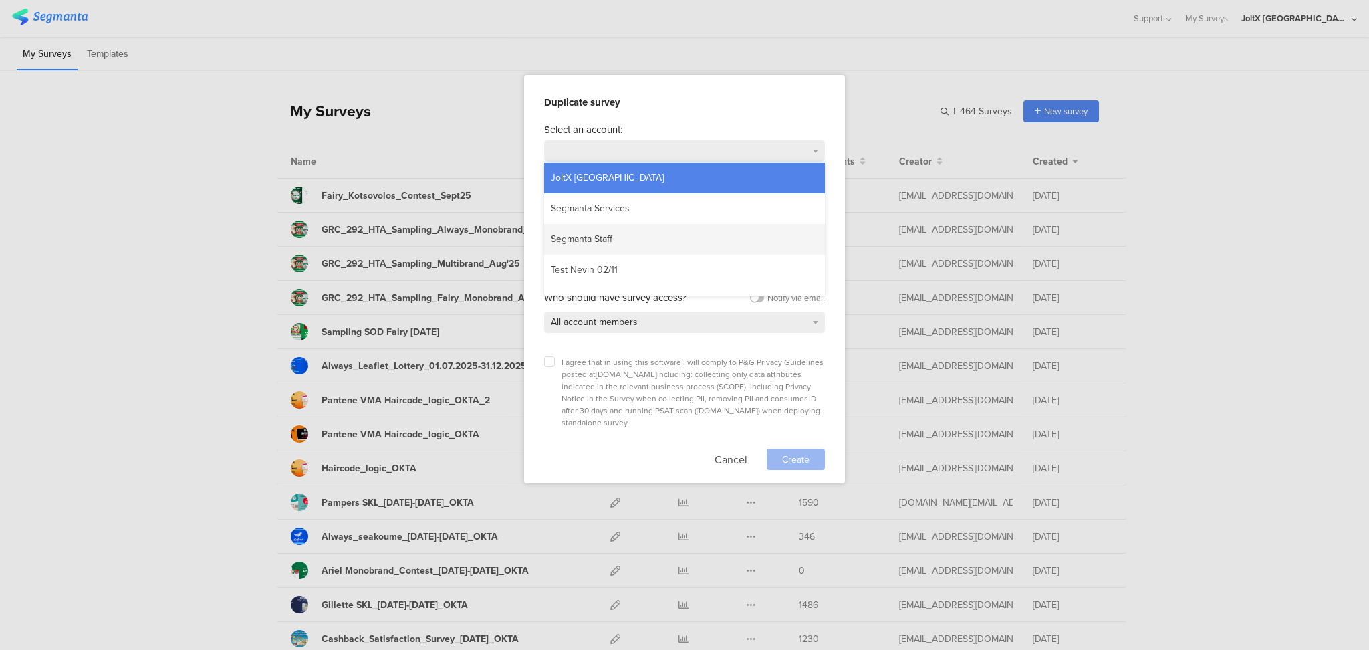
click at [605, 233] on div "Segmanta Staff" at bounding box center [581, 239] width 75 height 20
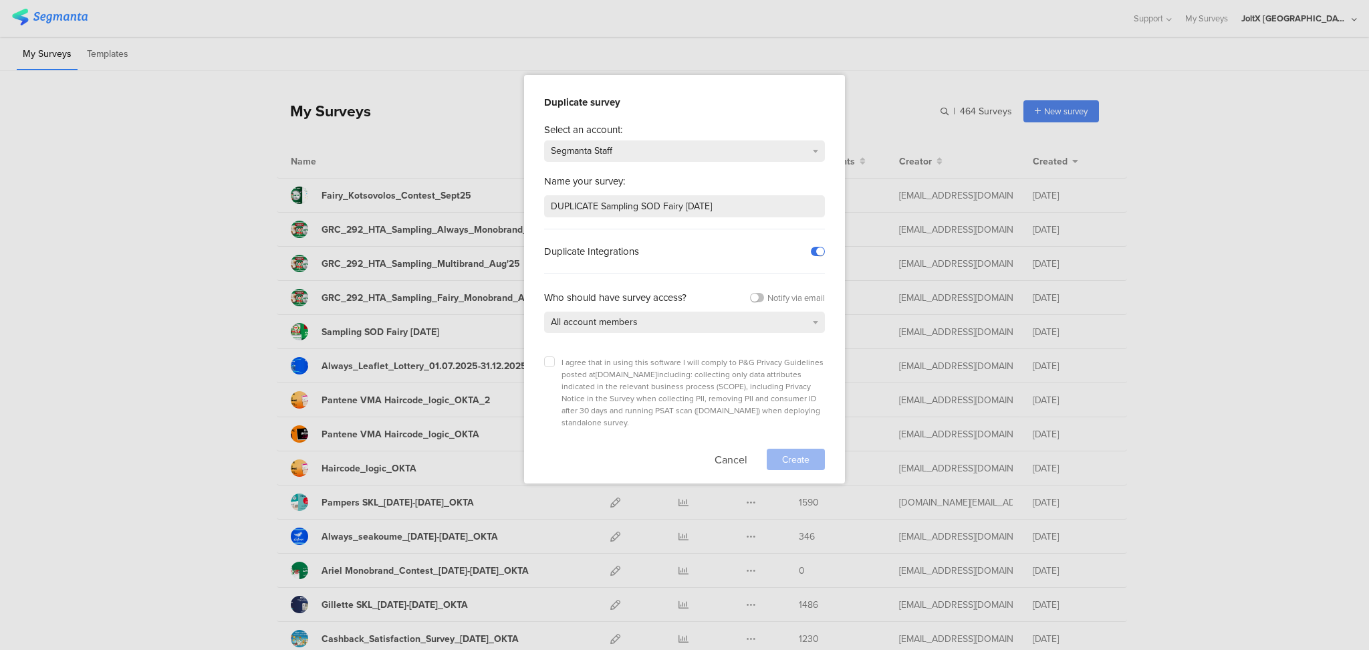
click at [818, 251] on label at bounding box center [818, 251] width 14 height 9
click at [0, 0] on input "checkbox" at bounding box center [0, 0] width 0 height 0
click at [551, 359] on icon at bounding box center [549, 361] width 5 height 5
click at [0, 0] on input "checkbox" at bounding box center [0, 0] width 0 height 0
click at [786, 452] on span "Create" at bounding box center [795, 459] width 27 height 14
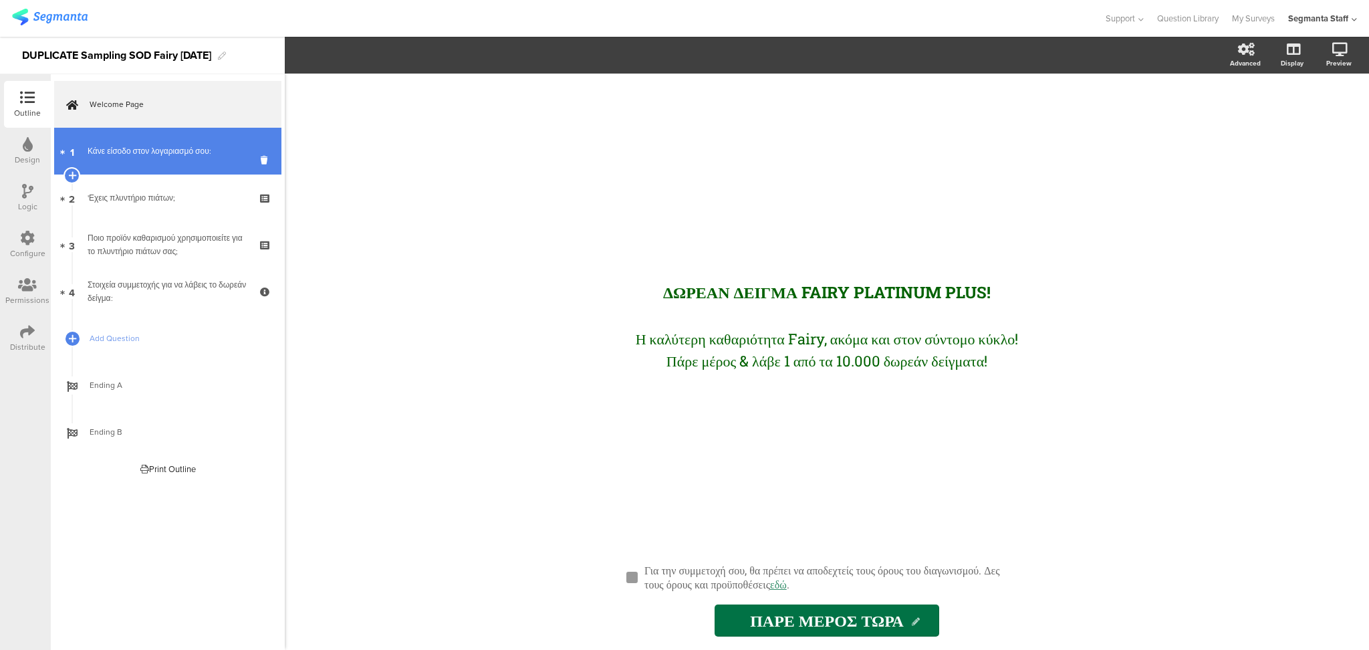
click at [109, 166] on link "1 Κάνε είσοδο στον λογαριασμό σου:" at bounding box center [167, 151] width 227 height 47
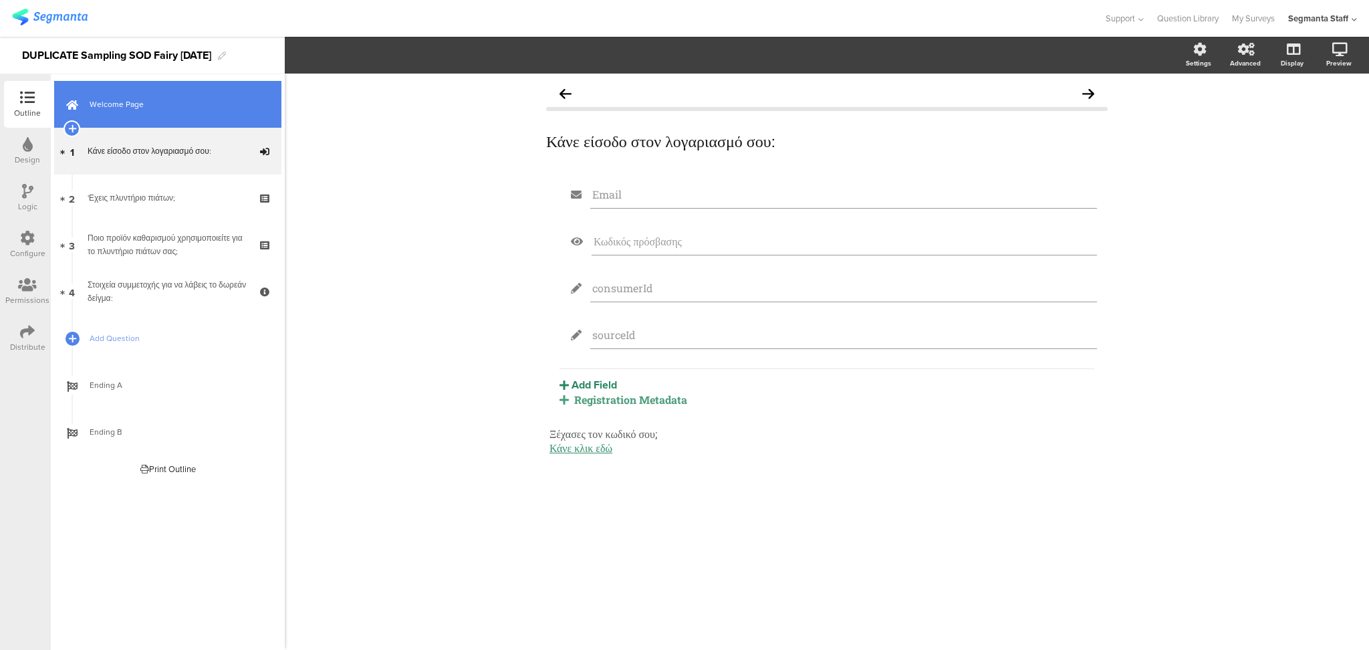
click at [106, 111] on link "Welcome Page" at bounding box center [167, 104] width 227 height 47
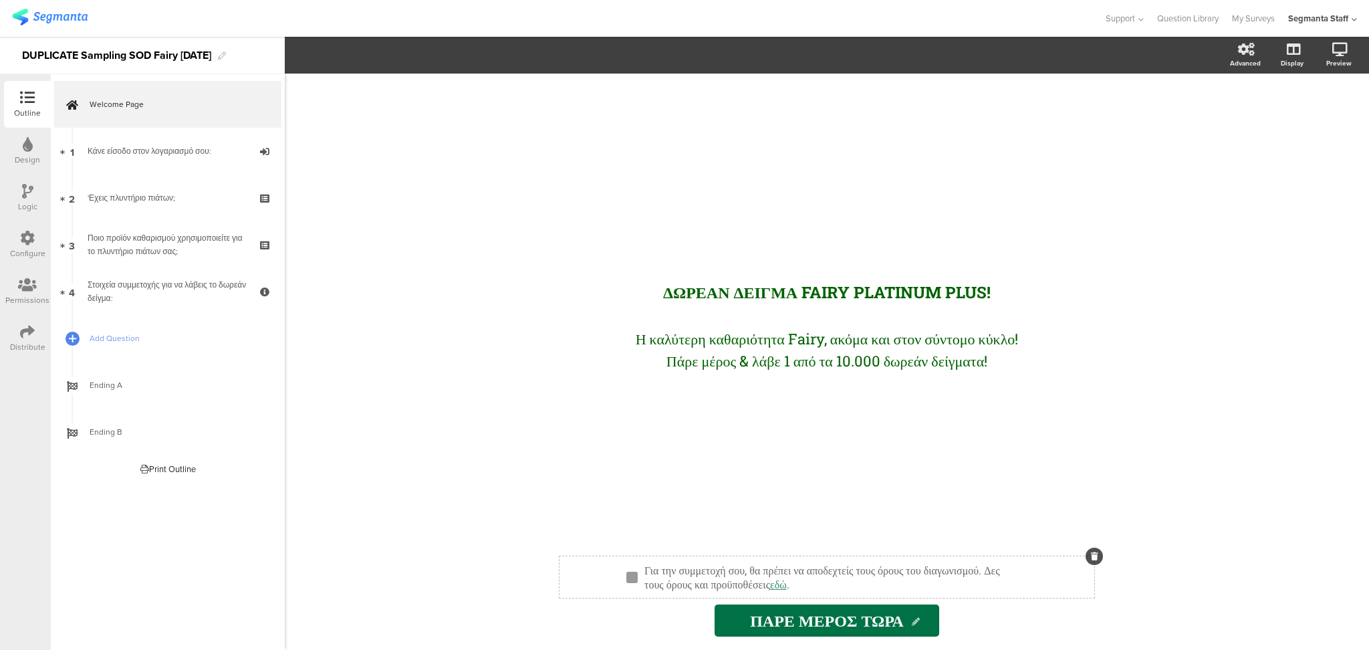
click at [966, 592] on div "Για την συμμετοχή σου, θα πρέπει να αποδεχτείς τους όρους του διαγωνισμού. Δες …" at bounding box center [832, 576] width 383 height 35
click at [1248, 45] on icon at bounding box center [1246, 49] width 17 height 13
click at [920, 581] on div "Για την συμμετοχή σου, θα πρέπει να αποδεχτείς τους όρους του διαγωνισμού. Δες …" at bounding box center [832, 576] width 383 height 35
click at [646, 573] on p "Για την συμμετοχή σου, θα πρέπει να αποδεχτείς τους όρους του διαγωνισμού. Δες …" at bounding box center [832, 577] width 376 height 28
click at [656, 572] on p "Για την συμμετοχή σου, θα πρέπει να αποδεχτείς τους όρους του διαγωνισμού. Δες …" at bounding box center [832, 577] width 376 height 28
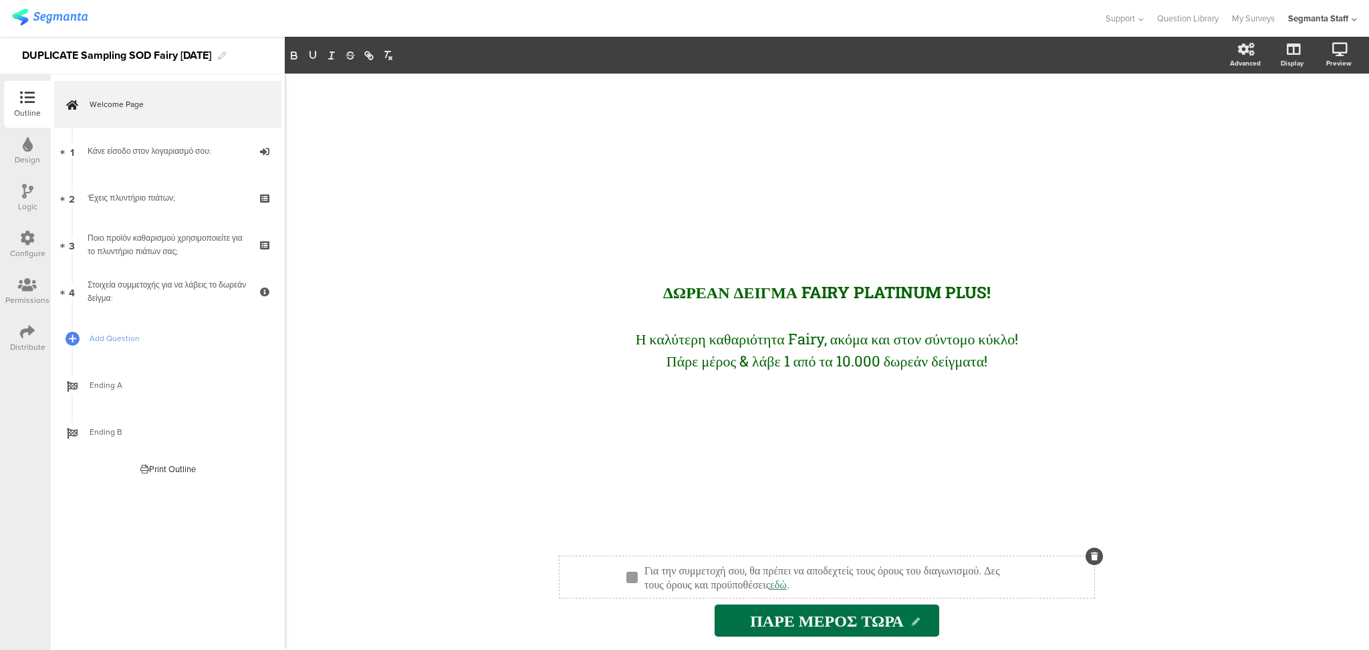
click at [917, 583] on p "Για την συμμετοχή σου, θα πρέπει να αποδεχτείς τους όρους του διαγωνισμού. Δες …" at bounding box center [832, 577] width 376 height 28
drag, startPoint x: 658, startPoint y: 565, endPoint x: 640, endPoint y: 564, distance: 18.1
click at [641, 564] on div "Για την συμμετοχή σου, θα πρέπει να αποδεχτείς τους όρους του διαγωνισμού. Δες …" at bounding box center [832, 576] width 383 height 35
drag, startPoint x: 653, startPoint y: 567, endPoint x: 592, endPoint y: 522, distance: 75.9
click at [592, 522] on div "ΔΩΡΕΑΝ ΔΕΙΓΜΑ FAIRY PLATINUM PLUS! ΔΩΡΕΑΝ ΔΕΙΓΜΑ FAIRY PLATINUM PLUS! Η καλύτερ…" at bounding box center [826, 308] width 535 height 469
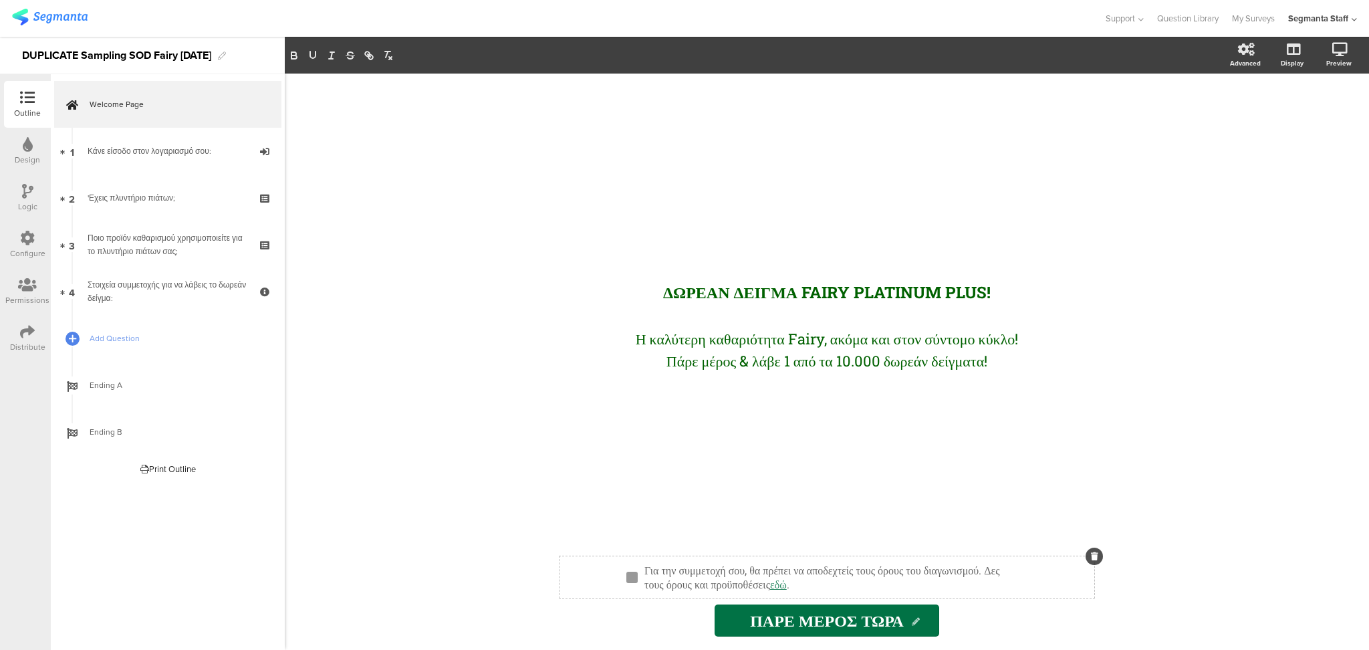
click at [653, 566] on div "Για την συμμετοχή σου, θα πρέπει να αποδεχτείς τους όρους του διαγωνισμού. Δες …" at bounding box center [832, 576] width 383 height 35
drag, startPoint x: 660, startPoint y: 567, endPoint x: 646, endPoint y: 565, distance: 14.3
click at [646, 565] on p "Για την συμμετοχή σου, θα πρέπει να αποδεχτείς τους όρους του διαγωνισμού. Δες …" at bounding box center [832, 577] width 376 height 28
click at [373, 55] on icon "button" at bounding box center [369, 55] width 12 height 12
type input "Για"
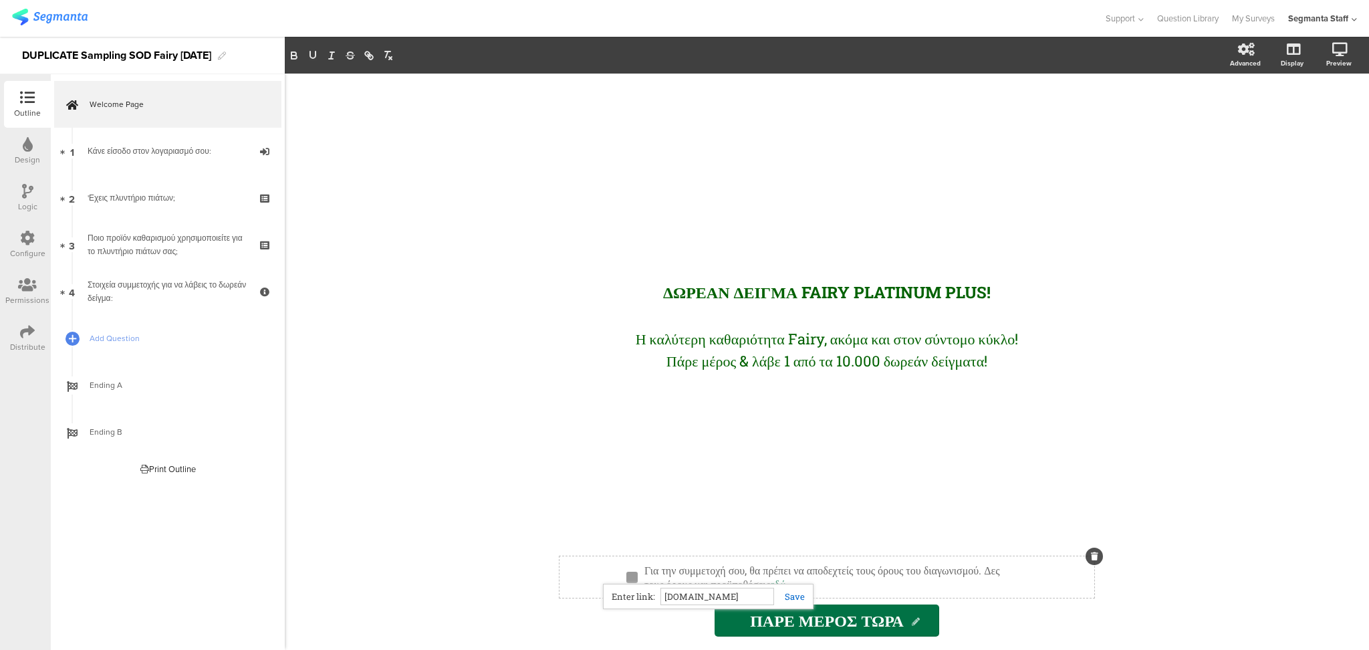
type input "www.facebook.com"
click at [629, 485] on div "ΔΩΡΕΑΝ ΔΕΙΓΜΑ FAIRY PLATINUM PLUS! ΔΩΡΕΑΝ ΔΕΙΓΜΑ FAIRY PLATINUM PLUS! Η καλύτερ…" at bounding box center [826, 308] width 535 height 469
click at [1302, 119] on link at bounding box center [1290, 121] width 33 height 22
click at [17, 331] on div "Distribute" at bounding box center [27, 338] width 47 height 47
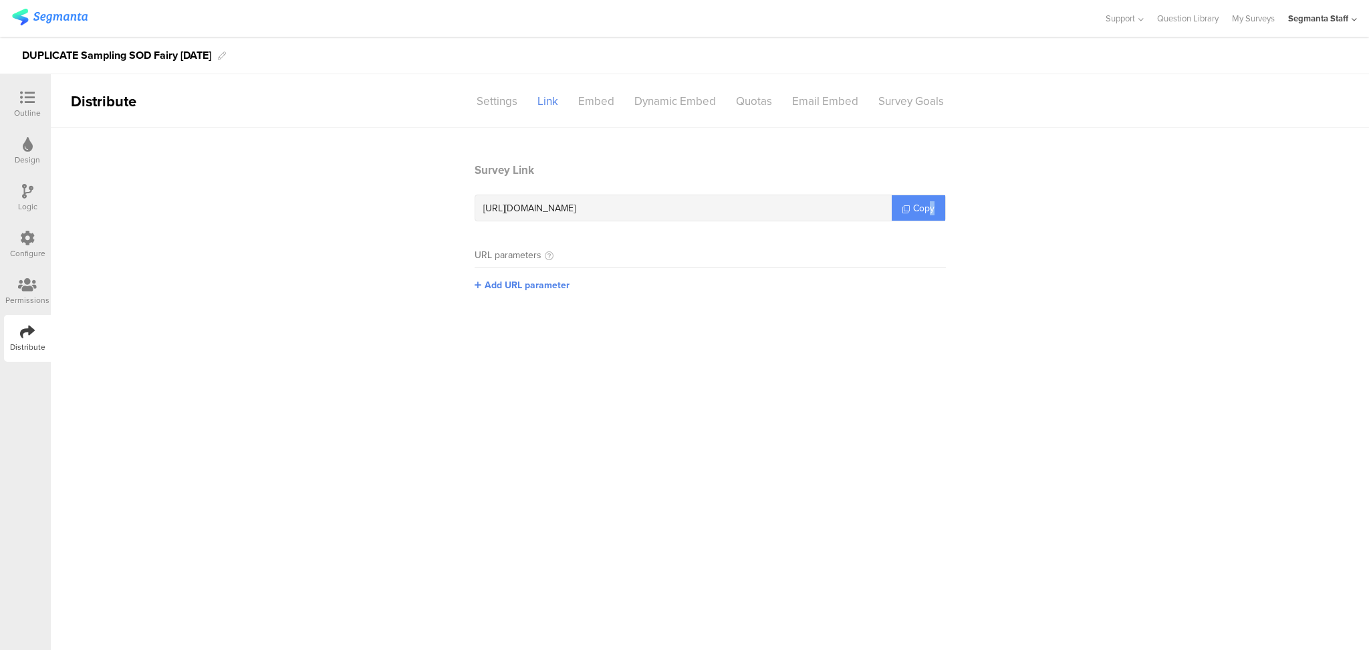
click at [932, 210] on span "Copy" at bounding box center [923, 208] width 21 height 14
click at [932, 210] on link "Copy" at bounding box center [917, 207] width 53 height 25
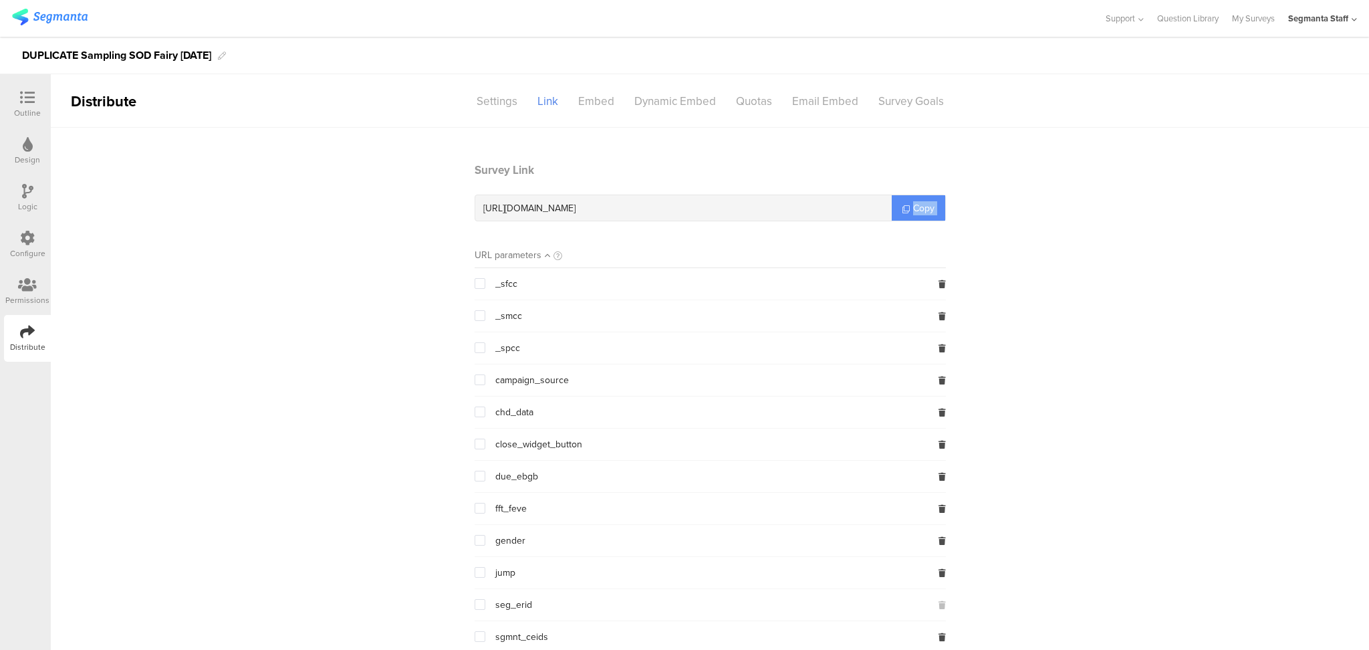
click at [932, 210] on link "Copy" at bounding box center [917, 207] width 53 height 25
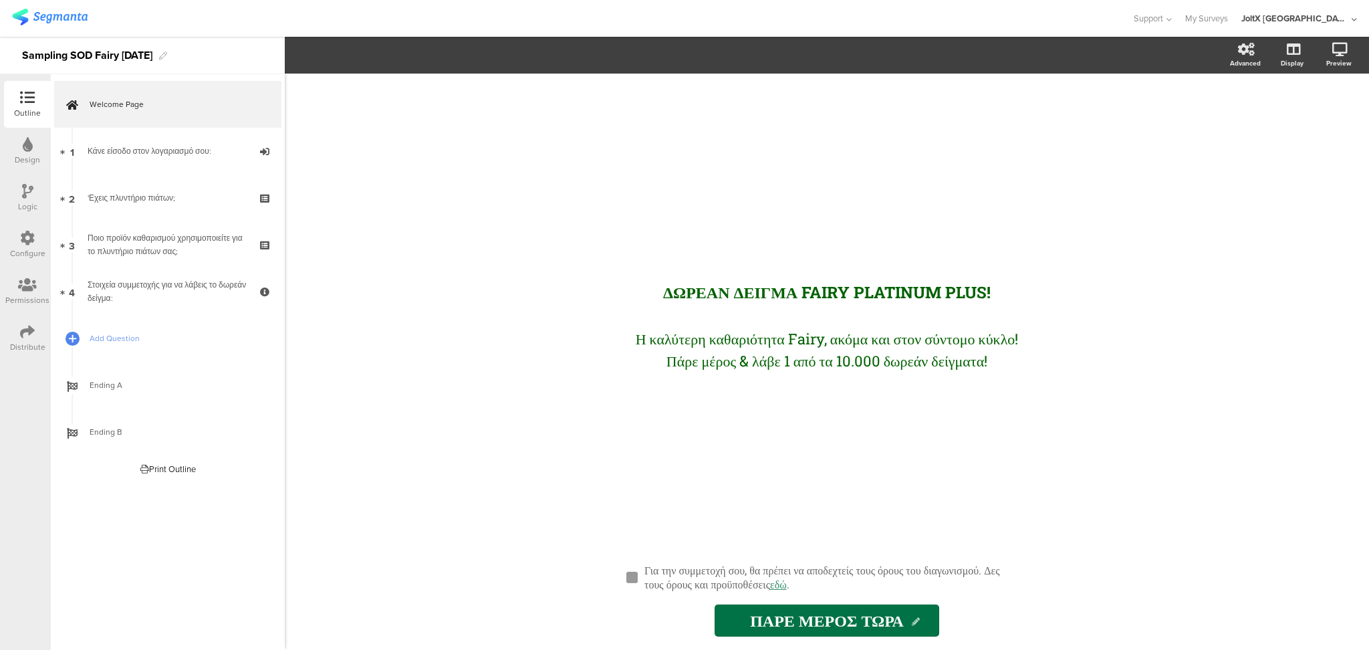
click at [29, 237] on icon at bounding box center [27, 238] width 15 height 15
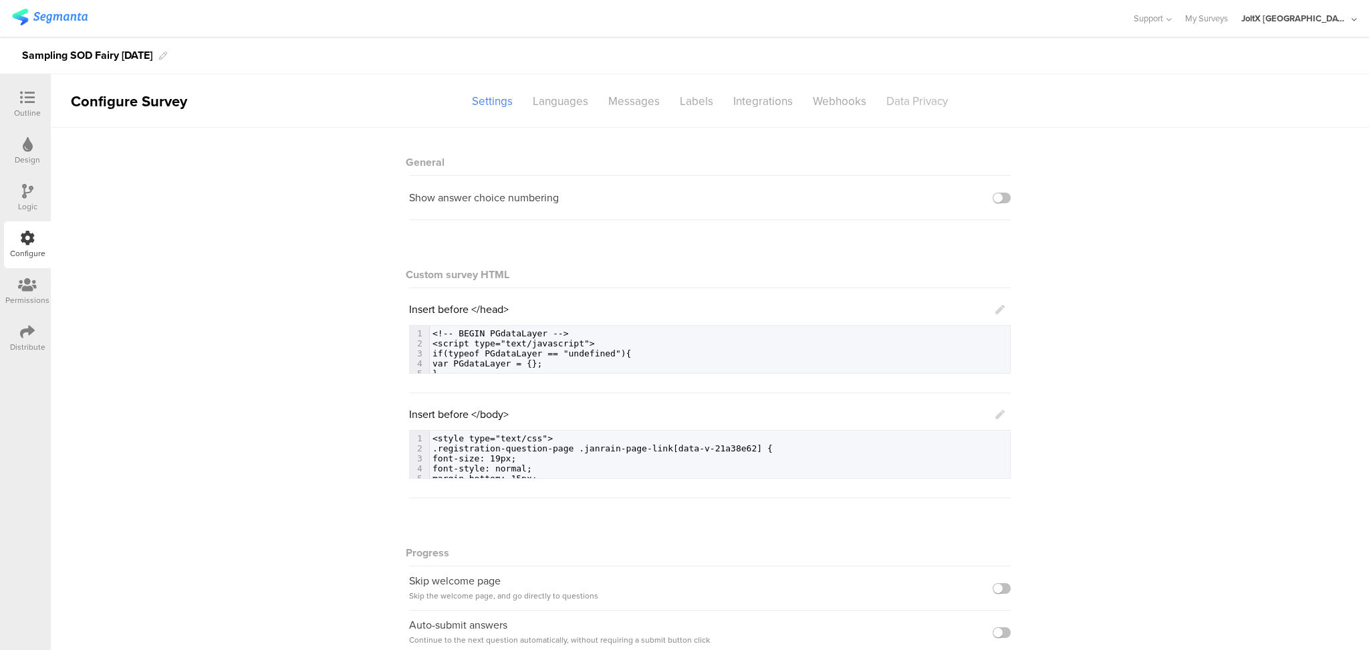
click at [934, 96] on div "Data Privacy" at bounding box center [917, 101] width 82 height 23
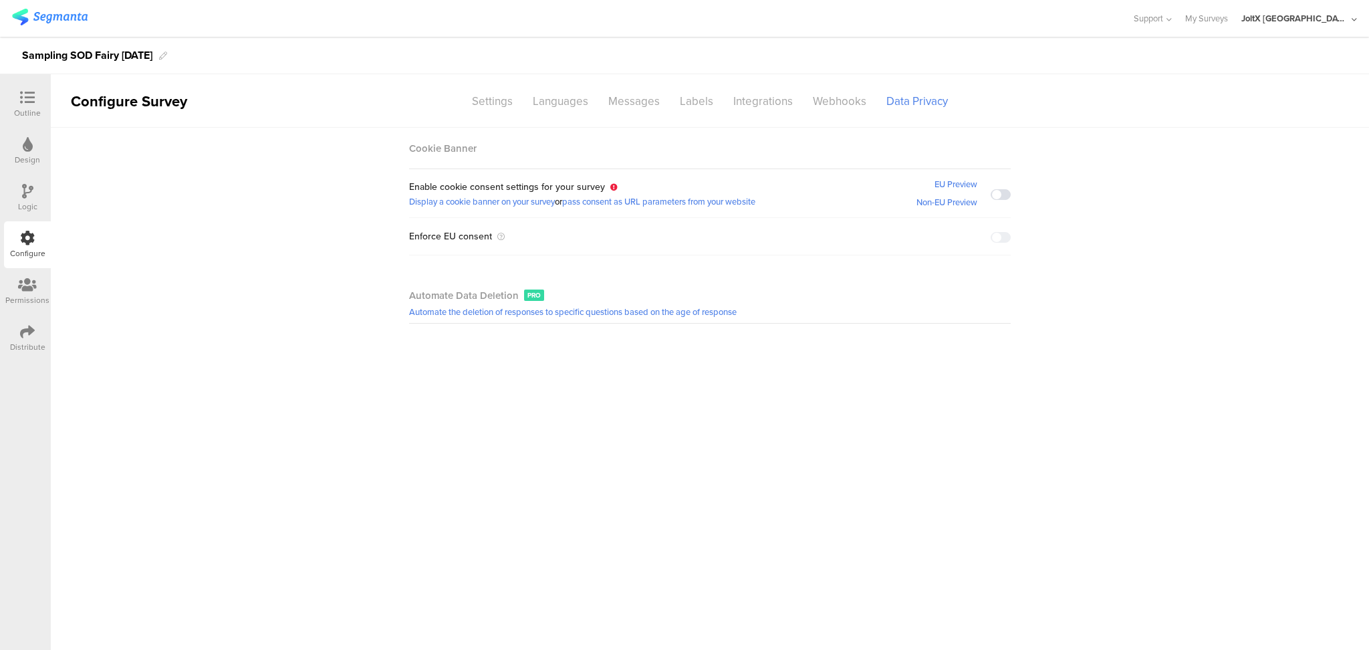
click at [35, 345] on div "Distribute" at bounding box center [27, 347] width 35 height 12
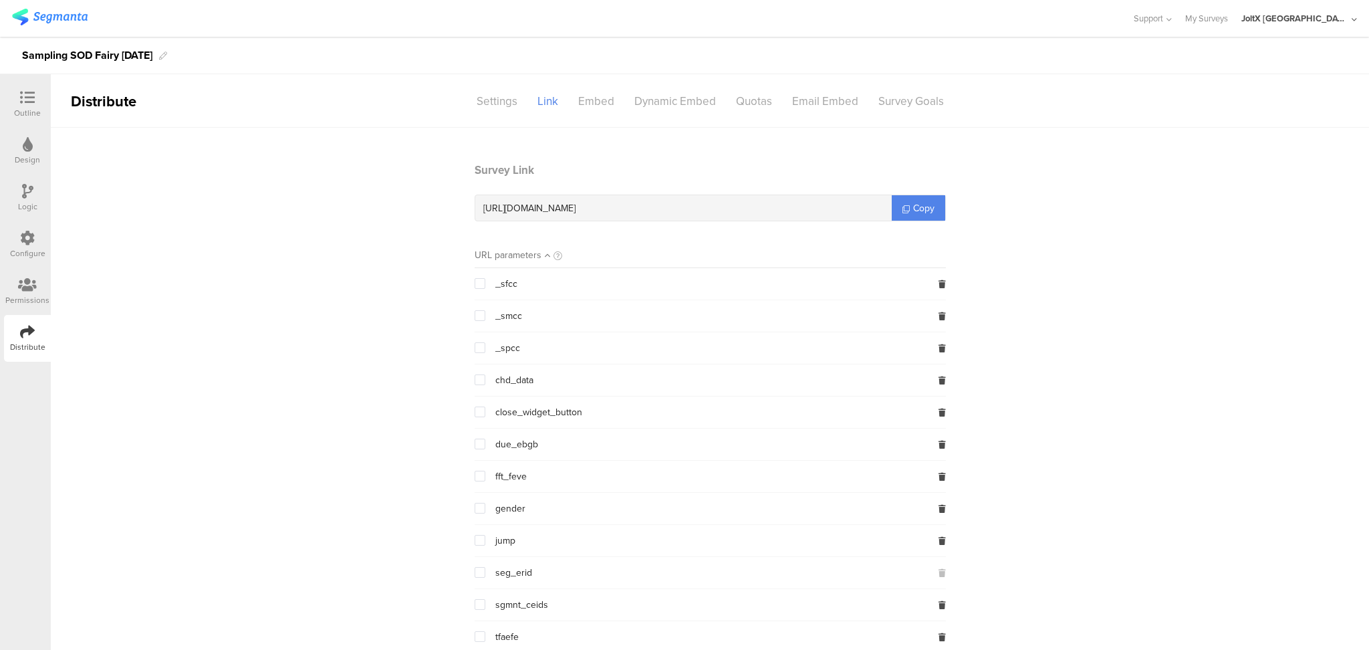
click at [27, 111] on div "Outline" at bounding box center [27, 113] width 27 height 12
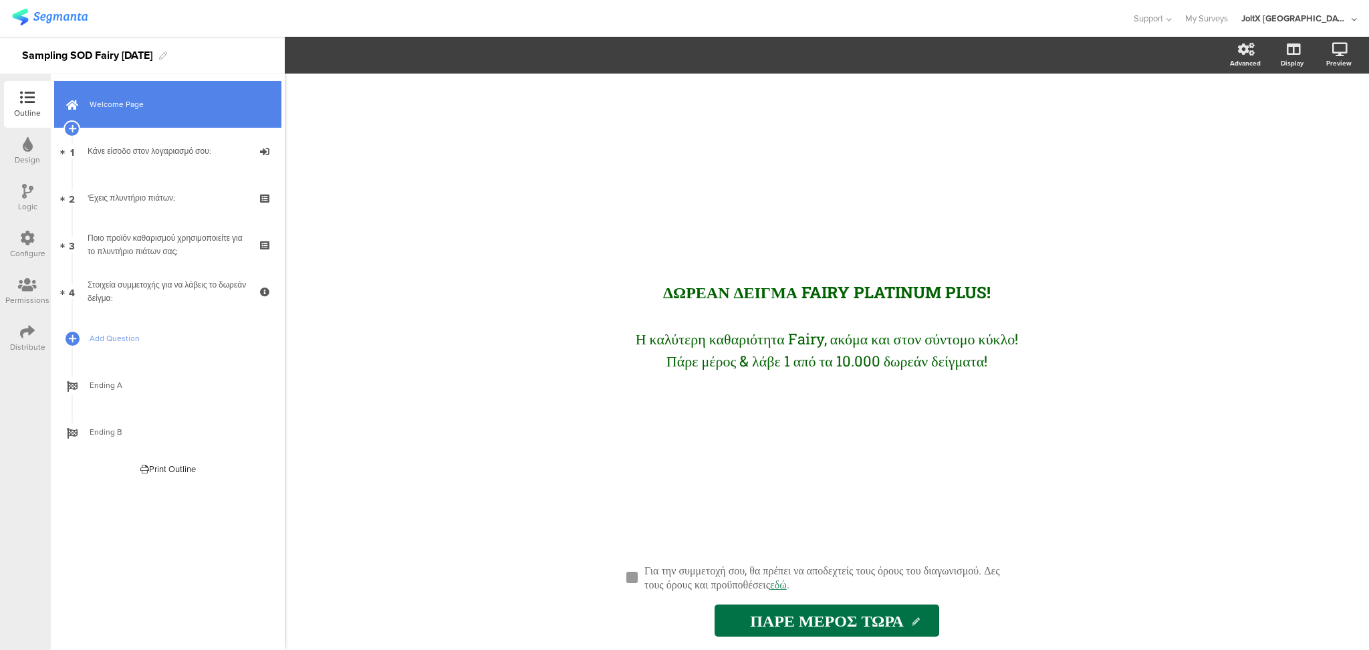
click at [186, 104] on span "Welcome Page" at bounding box center [175, 104] width 171 height 13
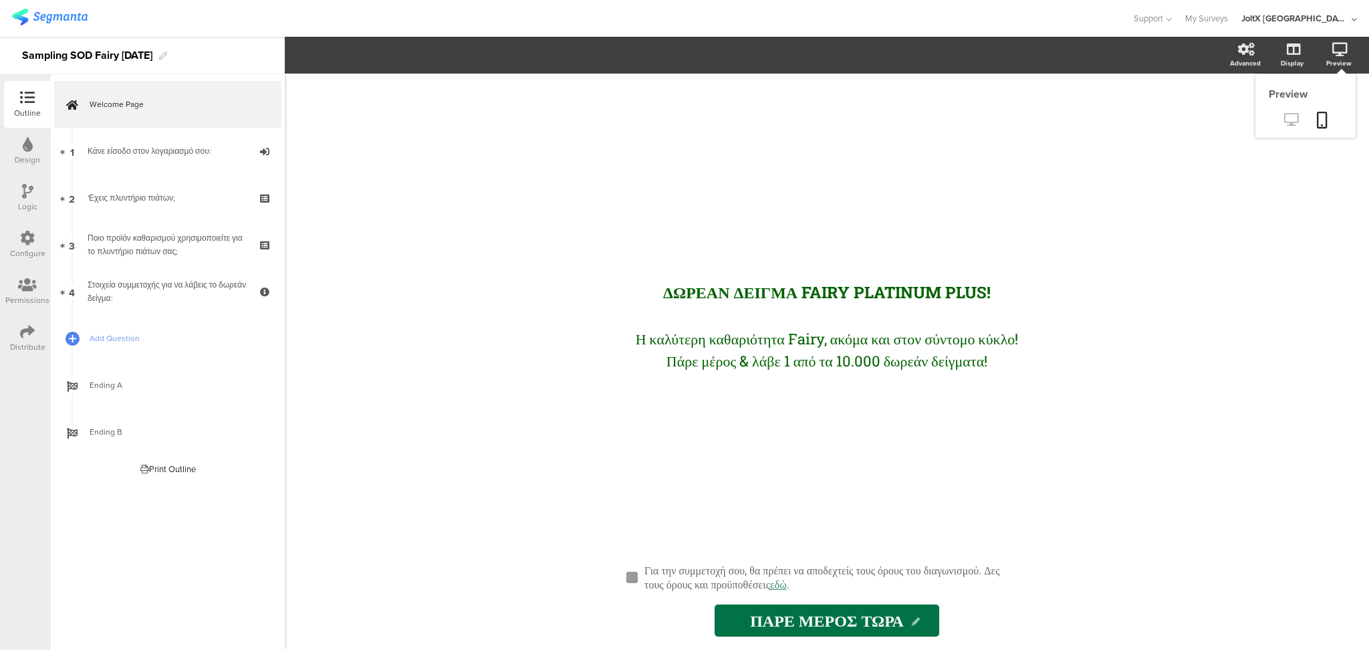
click at [1287, 126] on icon at bounding box center [1291, 119] width 14 height 13
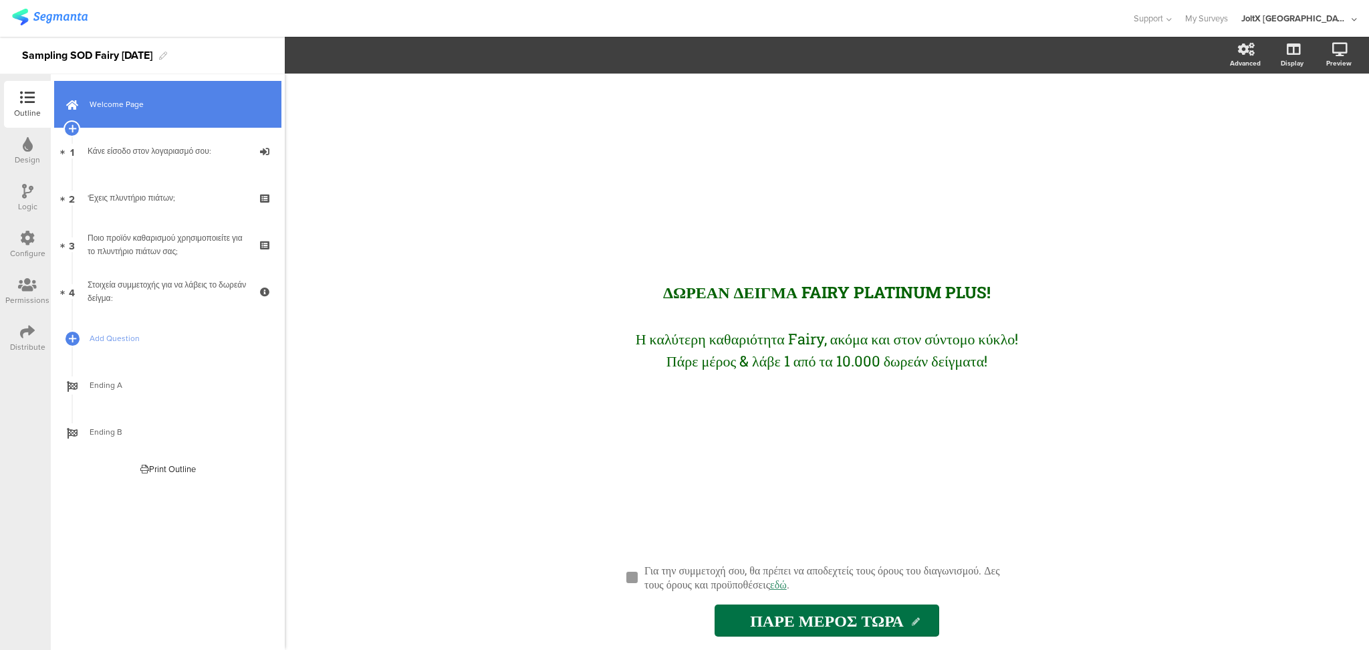
drag, startPoint x: 143, startPoint y: 108, endPoint x: 265, endPoint y: 134, distance: 124.9
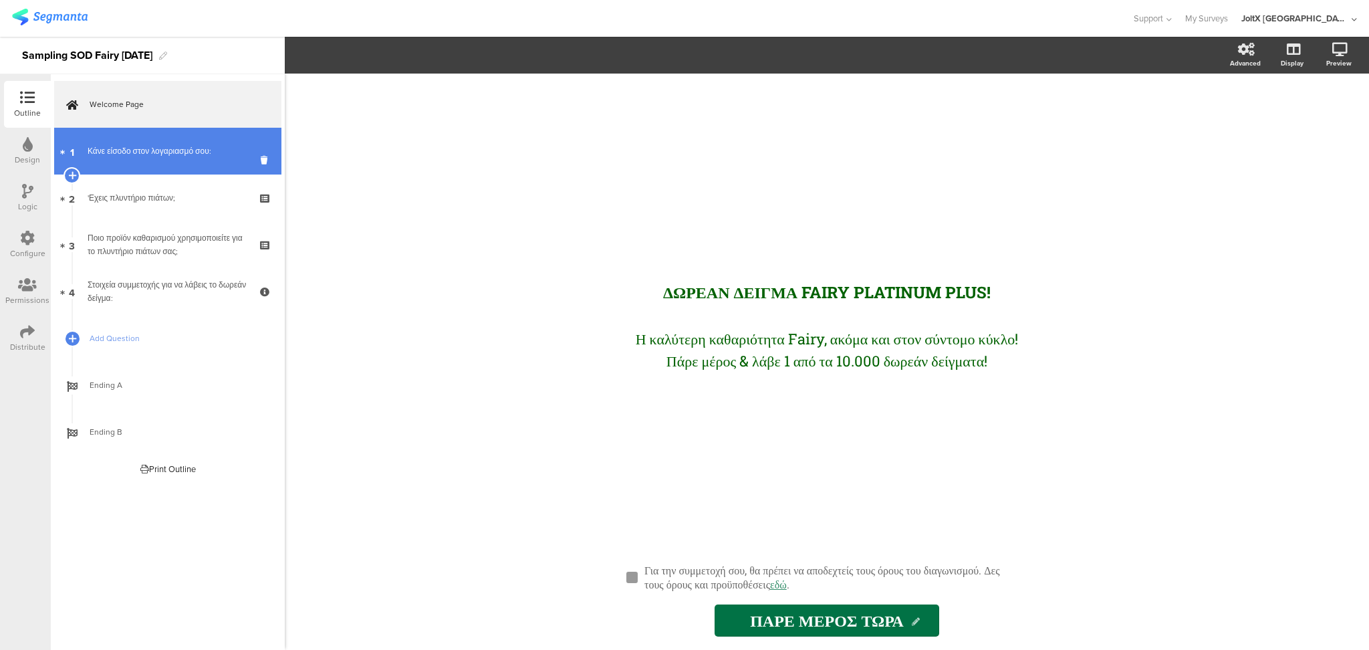
click at [145, 108] on span "Welcome Page" at bounding box center [175, 104] width 171 height 13
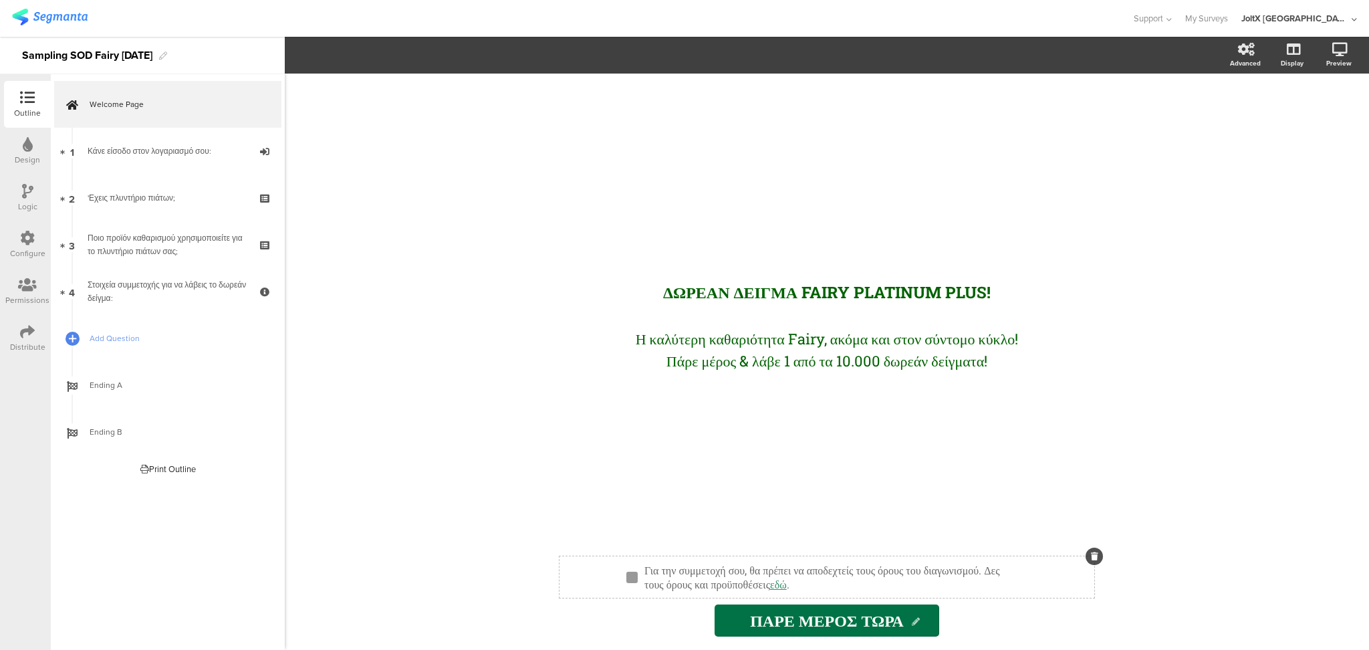
click at [686, 577] on div "Για την συμμετοχή σου, θα πρέπει να αποδεχτείς τους όρους του διαγωνισμού. Δες …" at bounding box center [832, 576] width 383 height 35
drag, startPoint x: 370, startPoint y: 51, endPoint x: 344, endPoint y: 108, distance: 62.5
click at [344, 108] on div "ΔΩΡΕΑΝ ΔΕΙΓΜΑ FAIRY PLATINUM PLUS! ΔΩΡΕΑΝ ΔΕΙΓΜΑ FAIRY PLATINUM PLUS! Η καλύτερ…" at bounding box center [827, 362] width 1084 height 576
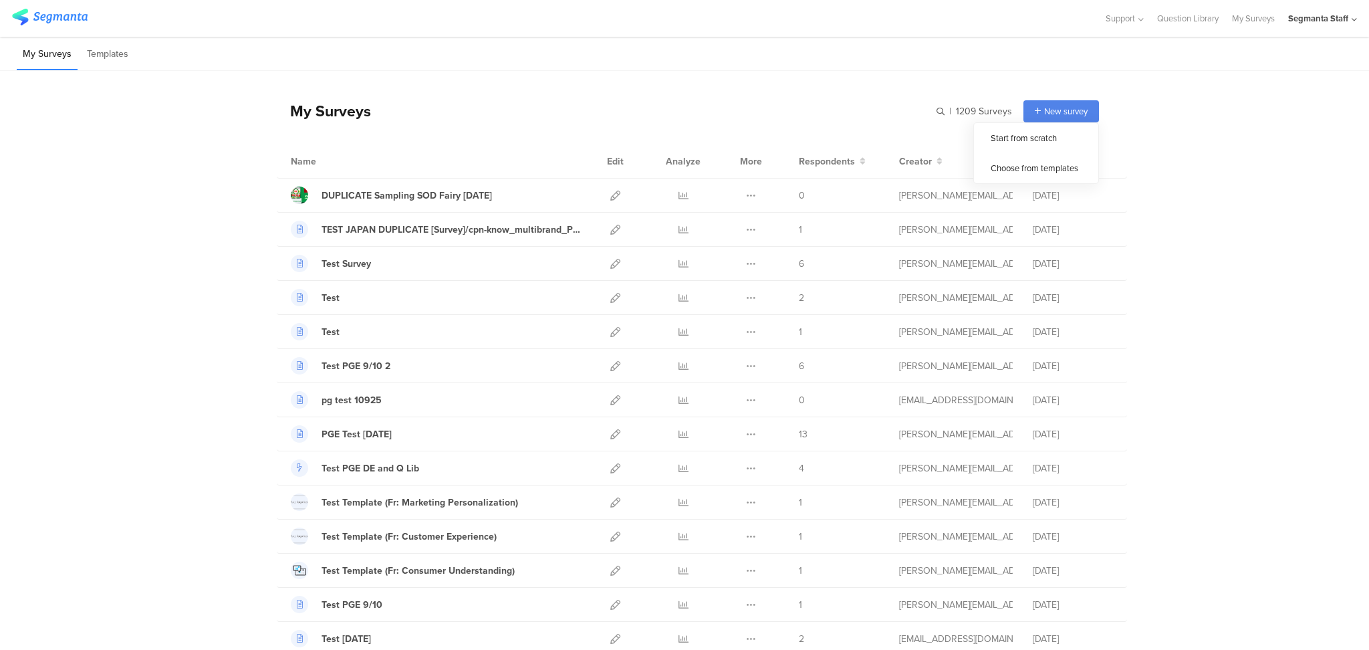
click at [1034, 112] on icon at bounding box center [1037, 111] width 6 height 8
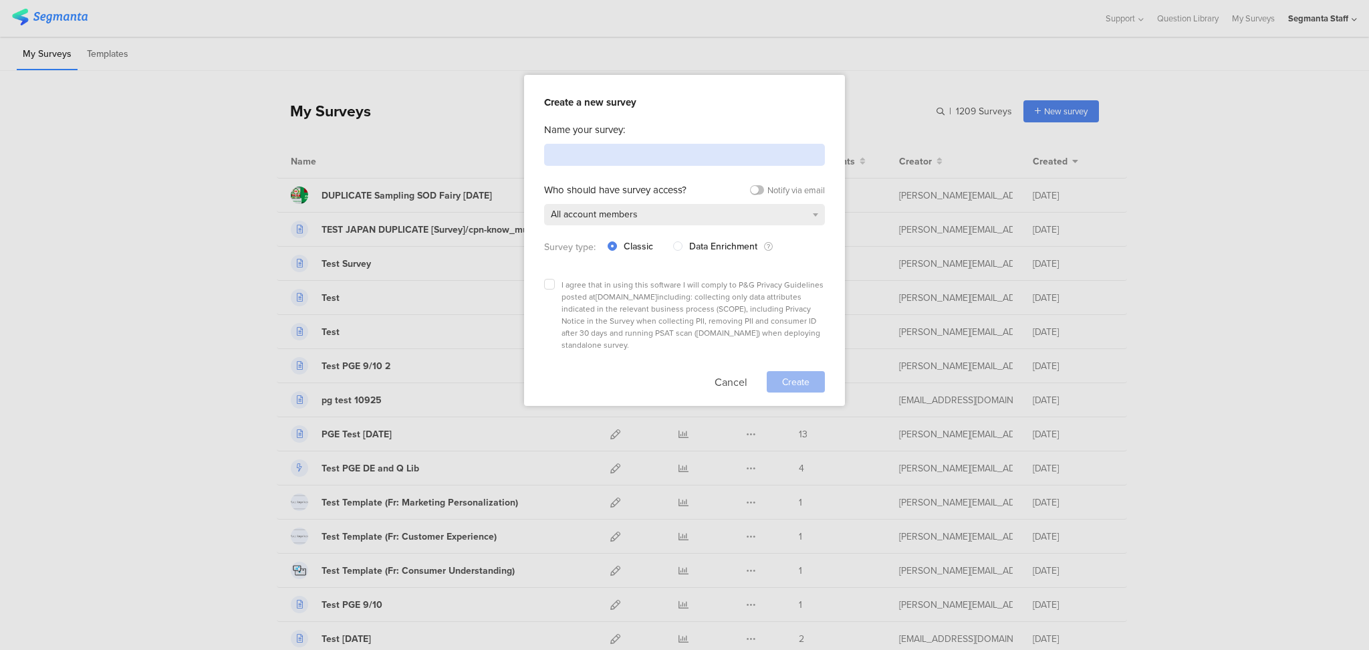
click at [696, 153] on input at bounding box center [684, 155] width 281 height 22
type input "Test"
click at [548, 282] on icon at bounding box center [549, 283] width 5 height 5
click at [0, 0] on input "checkbox" at bounding box center [0, 0] width 0 height 0
click at [791, 375] on span "Create" at bounding box center [795, 382] width 27 height 14
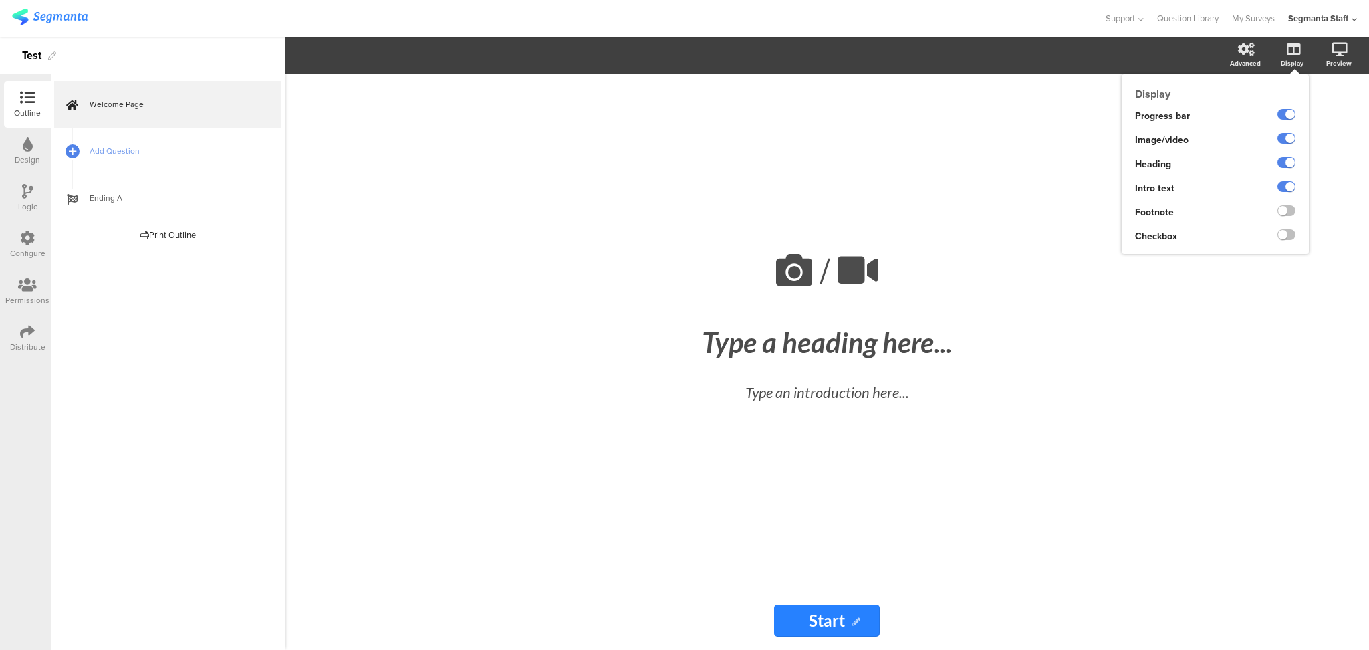
click at [1296, 241] on div at bounding box center [1276, 237] width 65 height 24
click at [1288, 233] on label at bounding box center [1286, 234] width 18 height 11
click at [0, 0] on input "checkbox" at bounding box center [0, 0] width 0 height 0
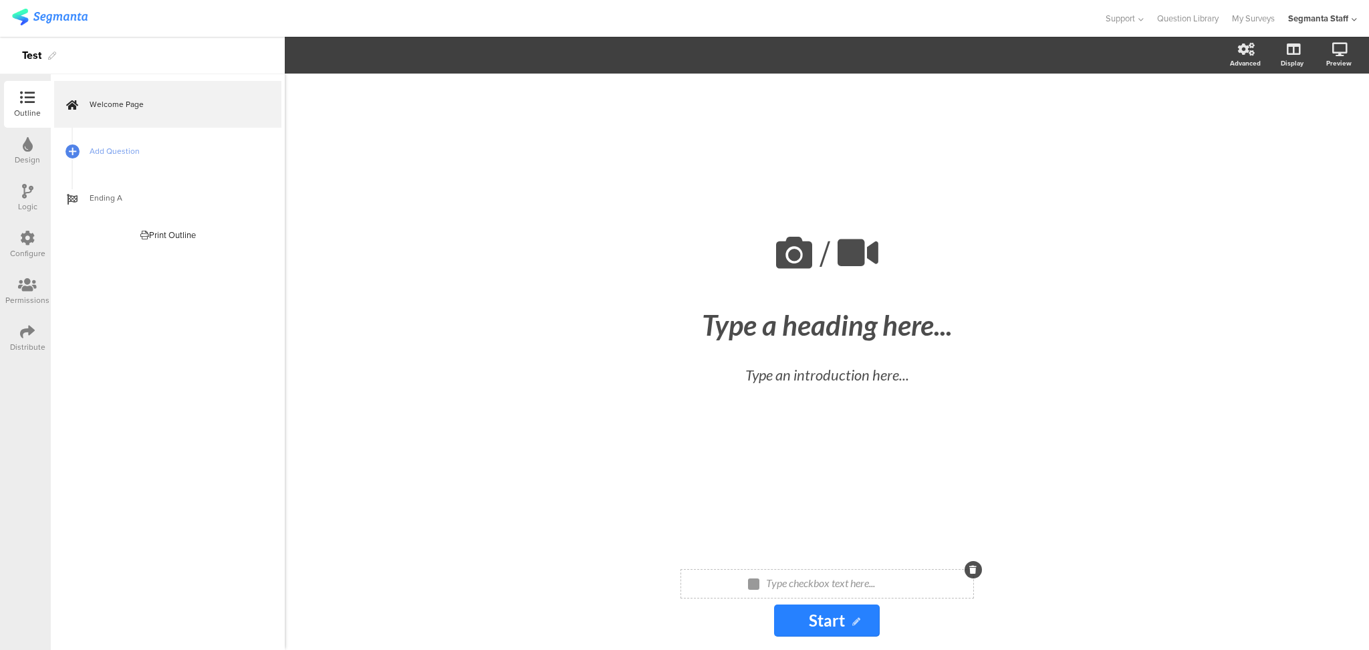
click at [819, 579] on div "Type checkbox text here..." at bounding box center [832, 583] width 140 height 21
drag, startPoint x: 956, startPoint y: 585, endPoint x: 891, endPoint y: 583, distance: 65.5
click at [891, 583] on p "I agree to the Terms and Conditions and Privacy Policy" at bounding box center [832, 582] width 248 height 13
click at [368, 55] on icon "button" at bounding box center [370, 57] width 5 height 5
type input "Privacy Policy"
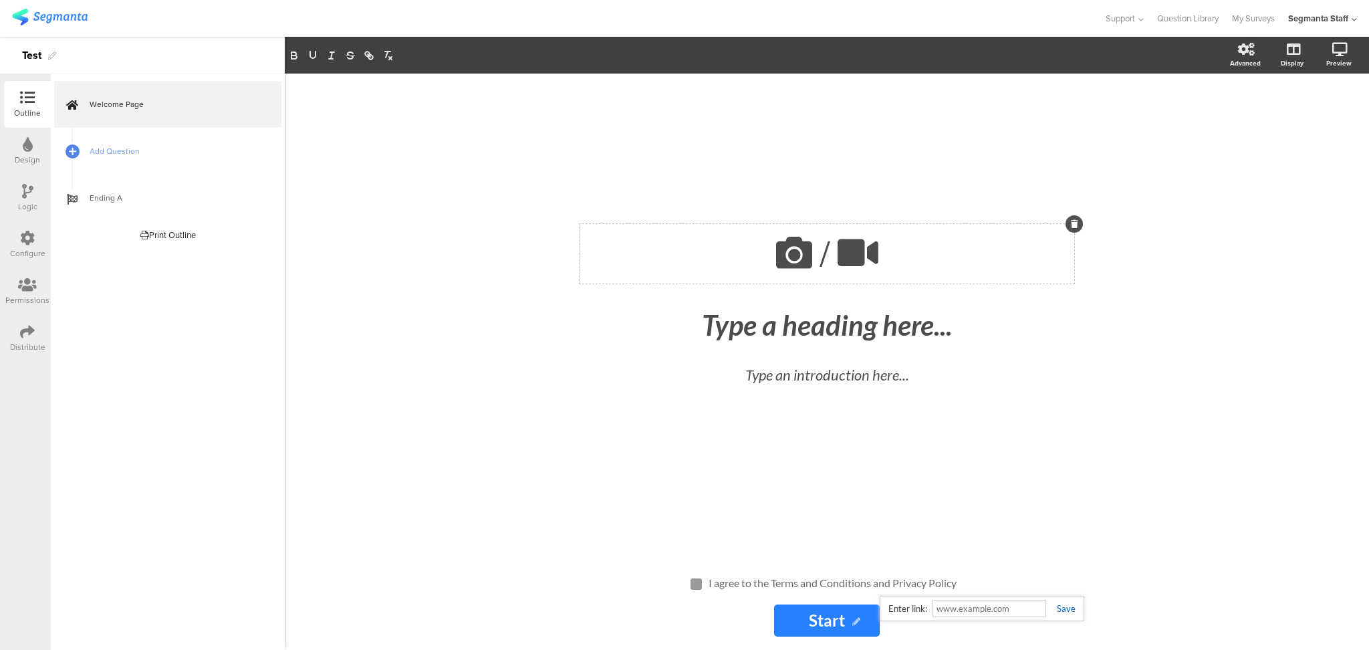
paste input "https://segmanta.com/"
type input "https://segmanta.com/"
click at [1065, 609] on link at bounding box center [1060, 608] width 29 height 11
click at [842, 578] on p "I agree to the Terms and Conditions and Privacy Policy" at bounding box center [832, 582] width 248 height 13
drag, startPoint x: 871, startPoint y: 585, endPoint x: 770, endPoint y: 582, distance: 101.0
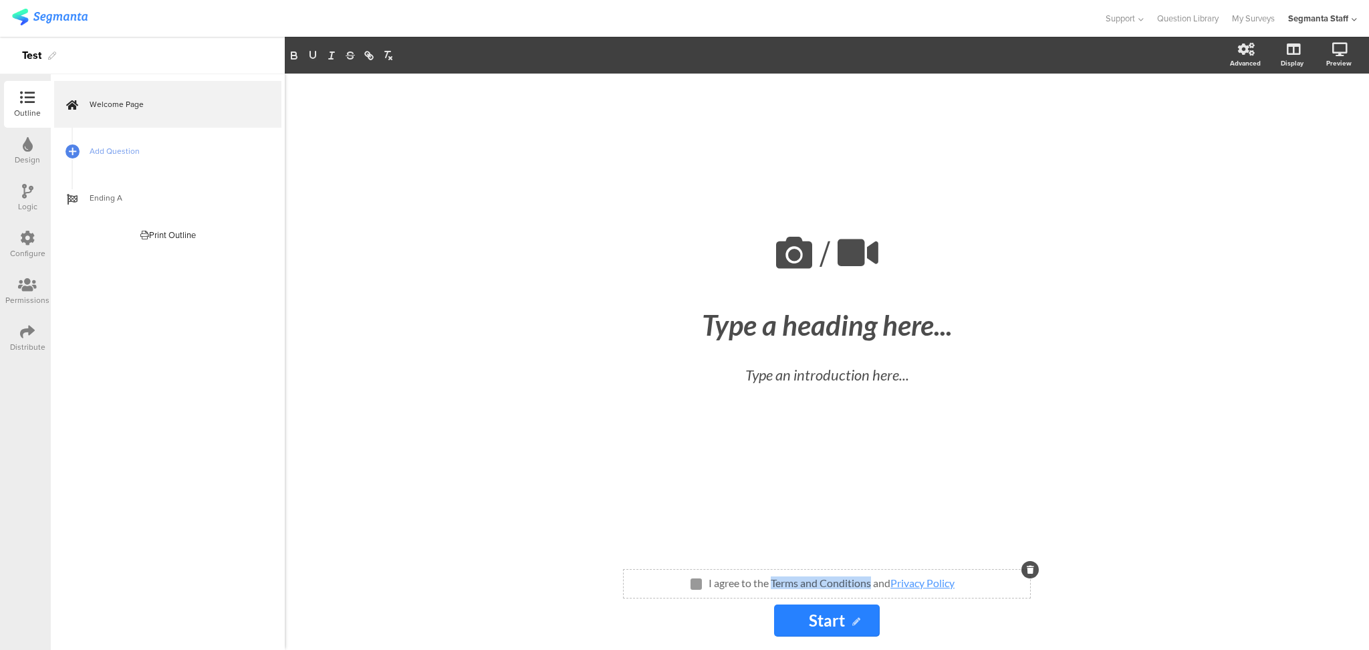
click at [770, 582] on p "I agree to the Terms and Conditions and Privacy Policy" at bounding box center [832, 582] width 248 height 13
click at [376, 55] on button "button" at bounding box center [369, 55] width 19 height 16
type input "Terms and Conditions"
paste input "https://segmanta.com/"
type input "https://segmanta.com/"
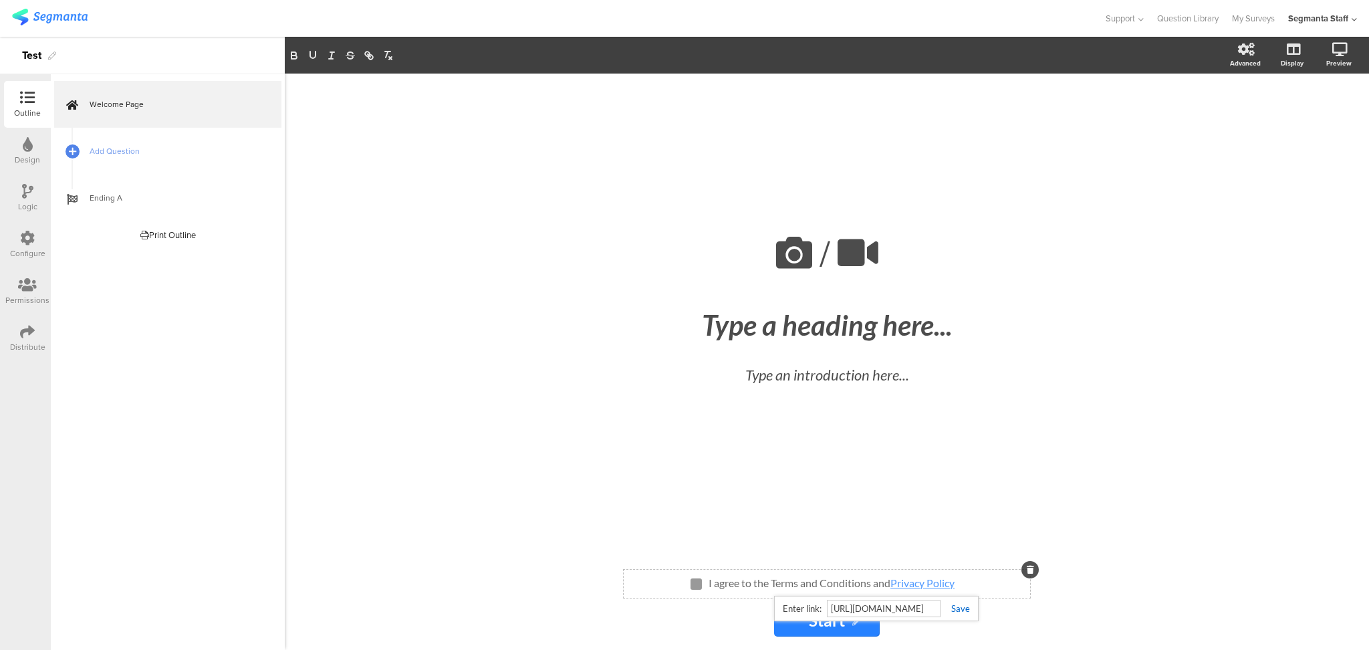
click at [956, 601] on div "https://segmanta.com/" at bounding box center [876, 607] width 204 height 25
click at [949, 607] on link at bounding box center [954, 608] width 29 height 11
click at [916, 448] on div "/ Type a heading here... Type an introduction here..." at bounding box center [826, 315] width 535 height 482
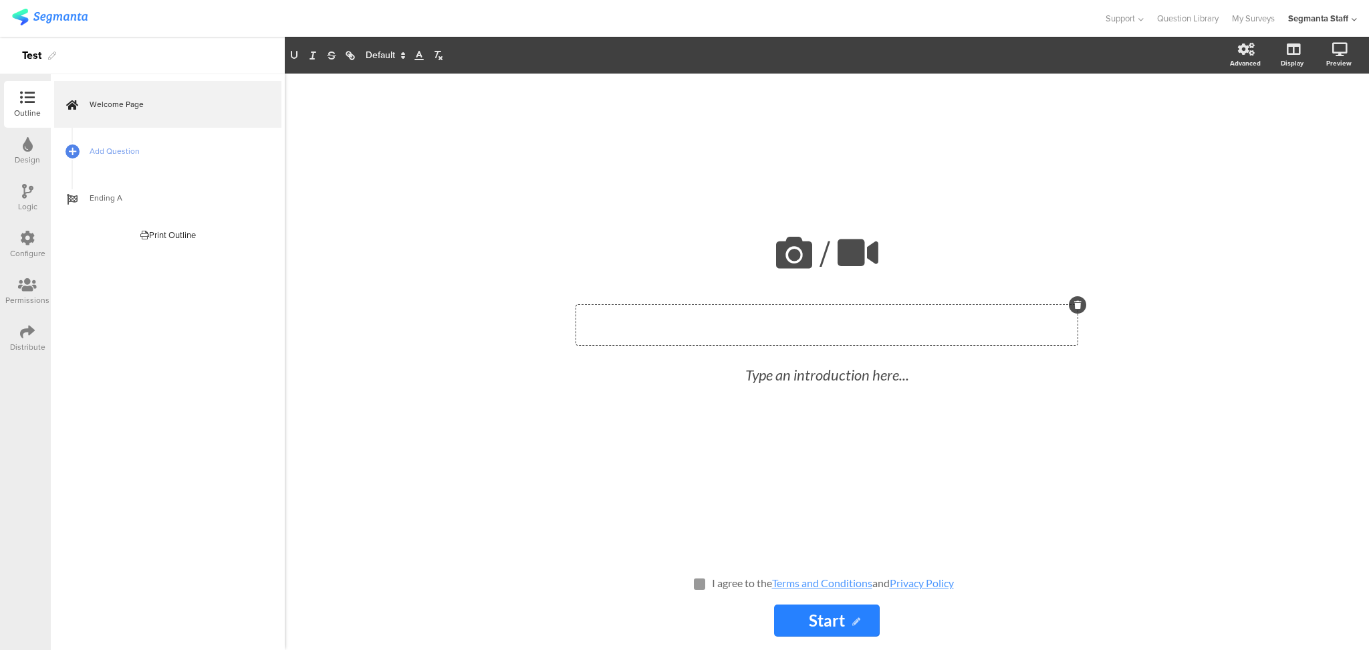
drag, startPoint x: 965, startPoint y: 334, endPoint x: 543, endPoint y: 349, distance: 421.9
click at [543, 349] on div "/ Type a heading here... Type an introduction here... I agree to the Terms and …" at bounding box center [827, 362] width 1084 height 576
click at [991, 241] on div "/" at bounding box center [826, 253] width 495 height 59
click at [1246, 208] on div "/ Type a heading here... Type an introduction here... I agree to the Terms and …" at bounding box center [827, 362] width 1084 height 576
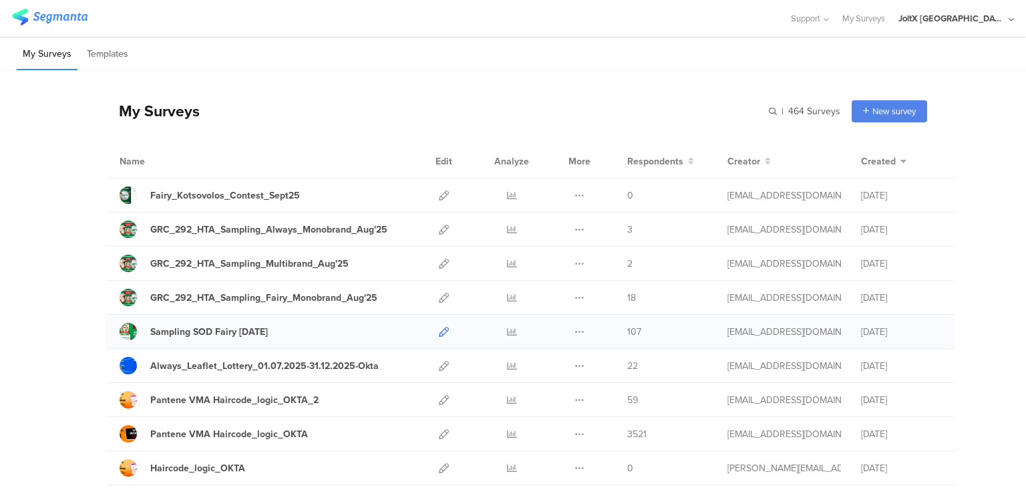
click at [439, 330] on icon at bounding box center [444, 332] width 10 height 10
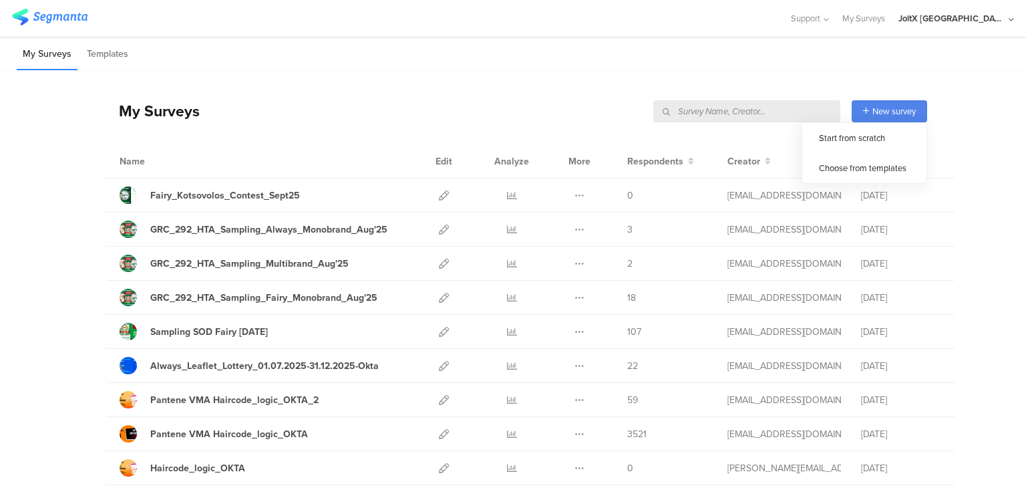
click at [859, 105] on div "New survey" at bounding box center [890, 111] width 76 height 22
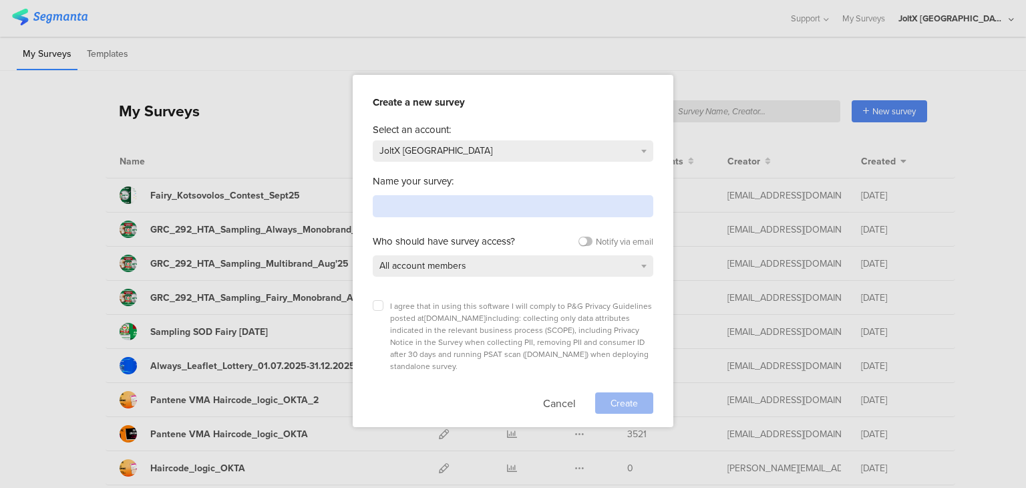
click at [428, 204] on input at bounding box center [513, 206] width 281 height 22
type input "Test"
click at [378, 303] on icon at bounding box center [378, 305] width 5 height 5
click at [0, 0] on input "checkbox" at bounding box center [0, 0] width 0 height 0
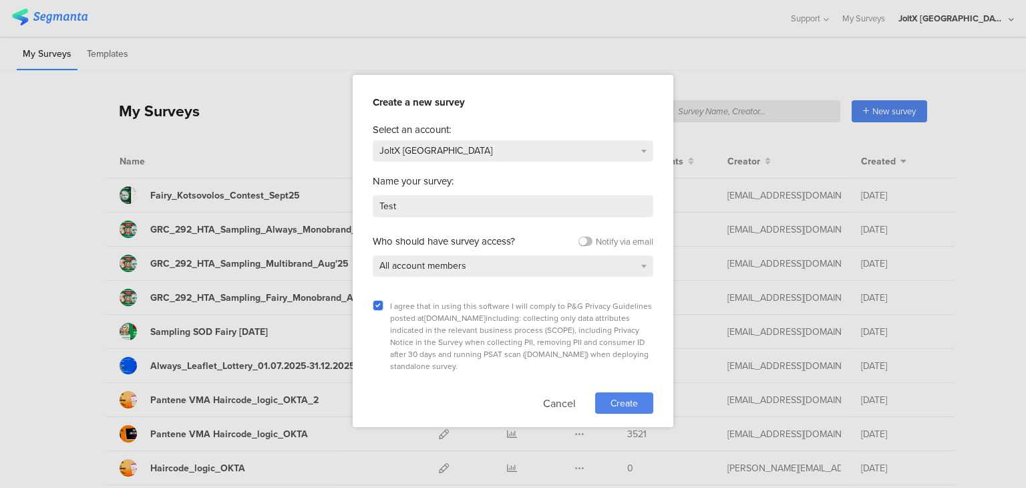
click at [623, 392] on div "Create" at bounding box center [624, 402] width 58 height 21
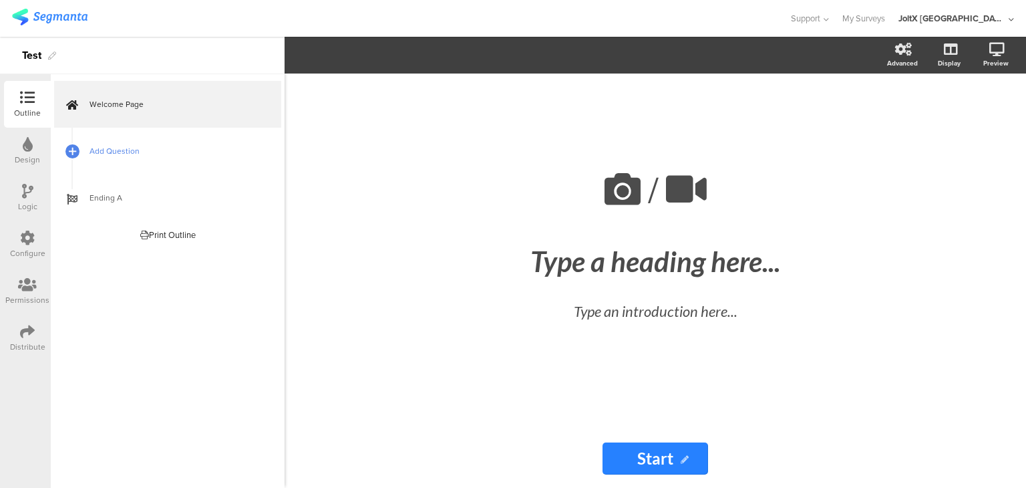
click at [98, 153] on span "Add Question" at bounding box center [175, 150] width 171 height 13
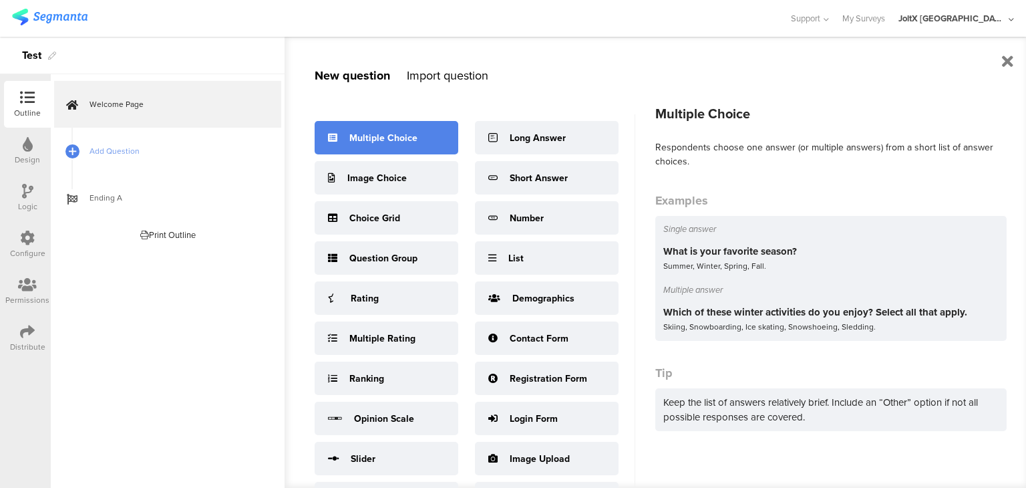
click at [366, 137] on div "Multiple Choice" at bounding box center [384, 138] width 68 height 14
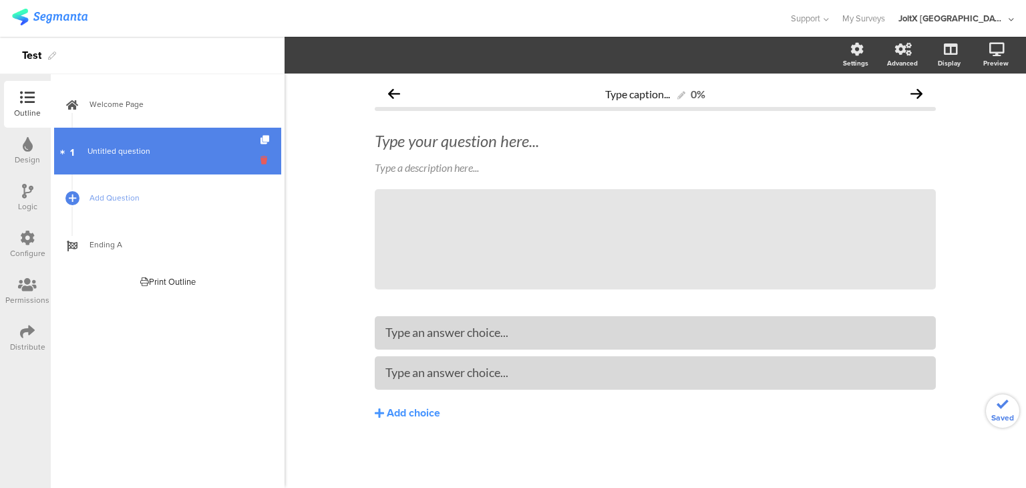
click at [263, 158] on icon at bounding box center [266, 160] width 11 height 13
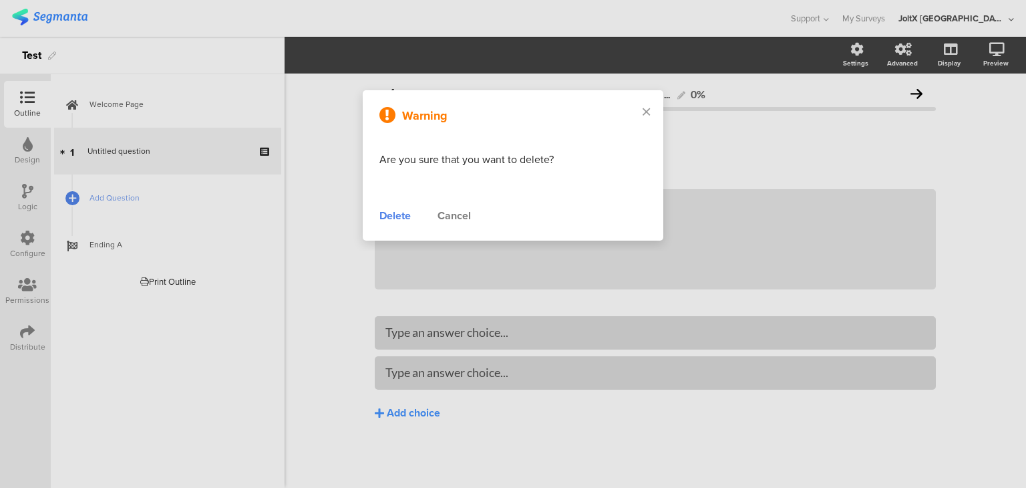
click at [401, 210] on div "Delete" at bounding box center [395, 216] width 31 height 16
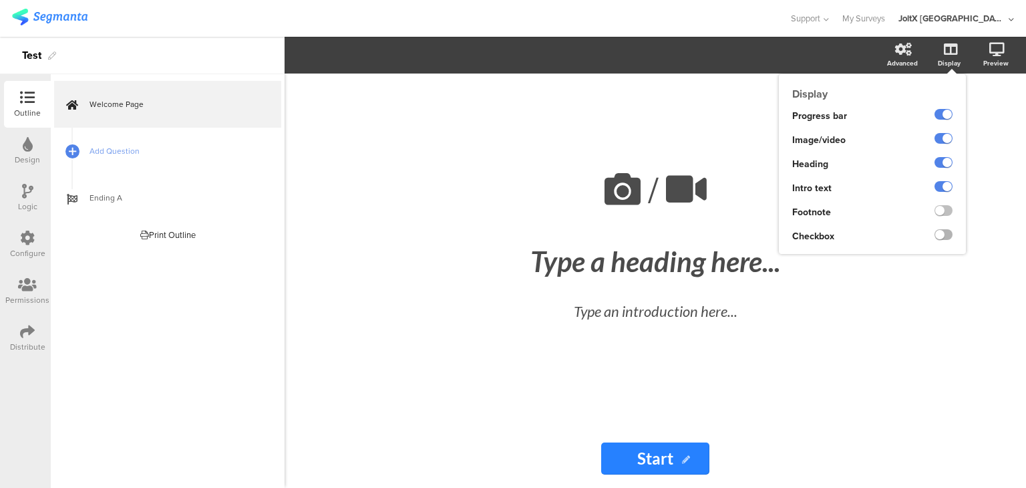
click at [952, 236] on label at bounding box center [944, 234] width 18 height 11
click at [0, 0] on input "checkbox" at bounding box center [0, 0] width 0 height 0
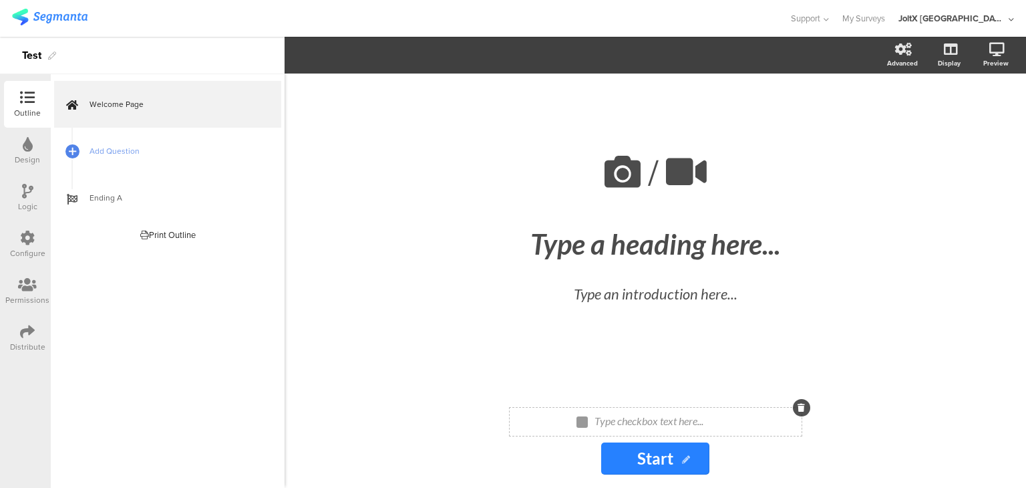
click at [638, 420] on div "Type checkbox text here..." at bounding box center [661, 421] width 140 height 21
click at [605, 422] on p at bounding box center [662, 420] width 134 height 13
drag, startPoint x: 797, startPoint y: 423, endPoint x: 732, endPoint y: 420, distance: 64.2
click at [732, 420] on div "I agree to the Terms and Conditions and Privacy Policy. I agree to the Terms an…" at bounding box center [656, 421] width 408 height 15
drag, startPoint x: 722, startPoint y: 420, endPoint x: 791, endPoint y: 423, distance: 68.9
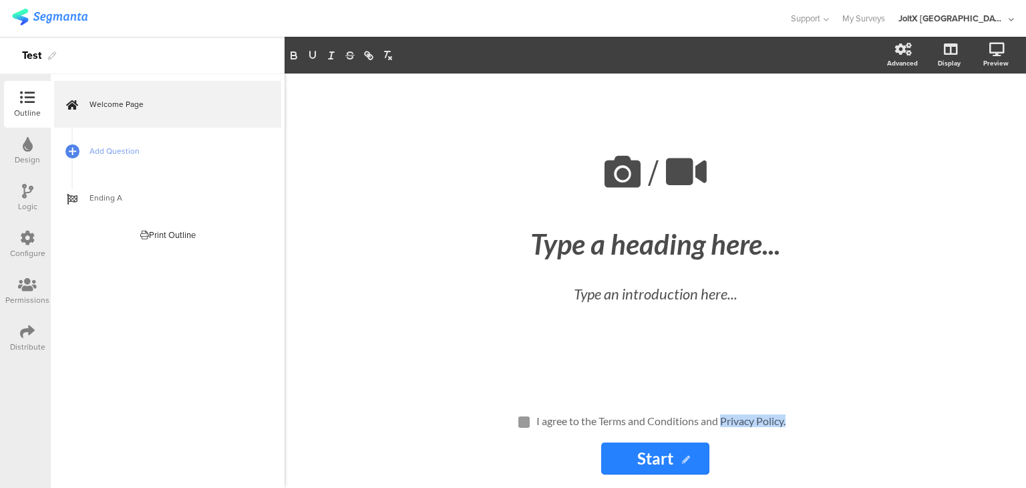
click at [791, 423] on div "I agree to the Terms and Conditions and Privacy Policy. I agree to the Terms an…" at bounding box center [656, 421] width 408 height 15
drag, startPoint x: 789, startPoint y: 421, endPoint x: 730, endPoint y: 417, distance: 59.6
click at [730, 417] on div "I agree to the Terms and Conditions and Privacy Policy. I agree to the Terms an…" at bounding box center [661, 421] width 256 height 21
click at [723, 415] on p "I agree to the Terms and Conditions and Privacy Policy." at bounding box center [661, 420] width 249 height 13
click at [723, 416] on p "I agree to the Terms and Conditions and Privacy Policy." at bounding box center [661, 420] width 249 height 13
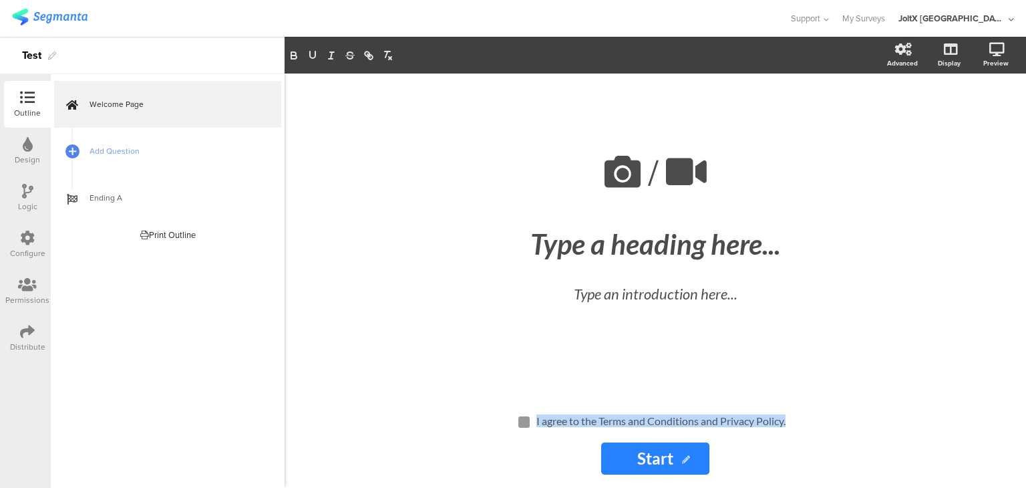
click at [723, 416] on p "I agree to the Terms and Conditions and Privacy Policy." at bounding box center [661, 420] width 249 height 13
click at [728, 415] on p "I agree to the Terms and Conditions and Privacy Policy." at bounding box center [661, 420] width 249 height 13
click at [735, 413] on div "I agree to the Terms and Conditions and Privacy Policy. I agree to the Terms an…" at bounding box center [661, 421] width 256 height 21
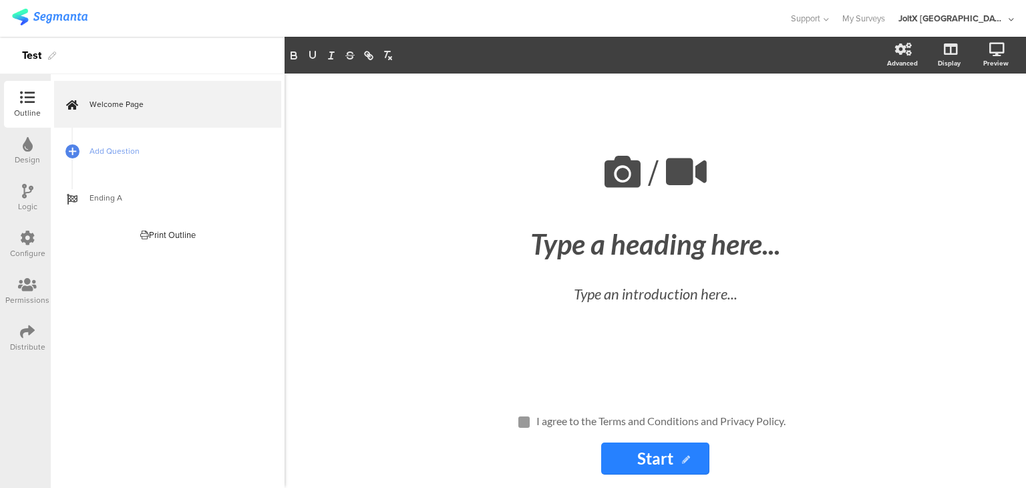
click at [736, 413] on div "I agree to the Terms and Conditions and Privacy Policy. I agree to the Terms an…" at bounding box center [661, 421] width 256 height 21
click at [740, 415] on p "I agree to the Terms and Conditions and Privacy Policy." at bounding box center [661, 420] width 249 height 13
click at [780, 421] on p "I agree to the Terms and Conditions and Privacy Policy." at bounding box center [661, 420] width 249 height 13
drag, startPoint x: 787, startPoint y: 422, endPoint x: 724, endPoint y: 418, distance: 63.0
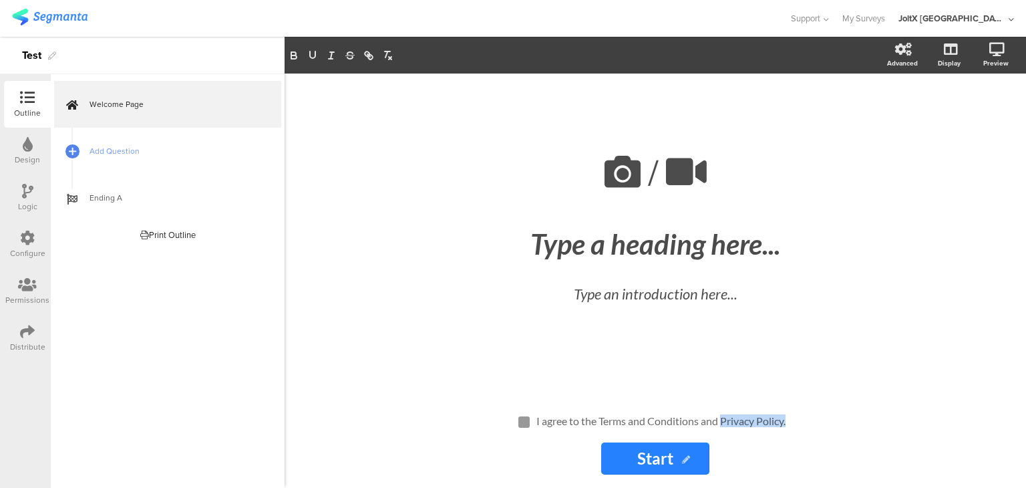
click at [722, 418] on p "I agree to the Terms and Conditions and Privacy Policy." at bounding box center [661, 420] width 249 height 13
click at [366, 58] on icon "button" at bounding box center [369, 55] width 12 height 12
type input "Privacy Policy."
drag, startPoint x: 701, startPoint y: 420, endPoint x: 599, endPoint y: 412, distance: 102.6
click at [599, 412] on div "I agree to the Terms and Conditions and Privacy Policy. I agree to the Terms an…" at bounding box center [662, 421] width 254 height 21
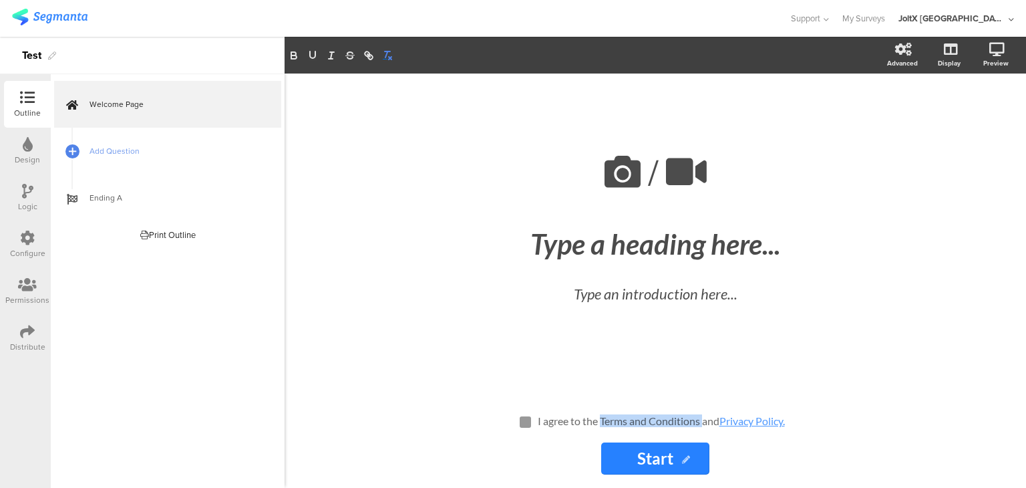
click at [382, 55] on icon "button" at bounding box center [388, 55] width 12 height 12
click at [386, 53] on icon "button" at bounding box center [388, 55] width 12 height 12
click at [373, 54] on icon "button" at bounding box center [369, 55] width 12 height 12
type input "Terms and Conditions"
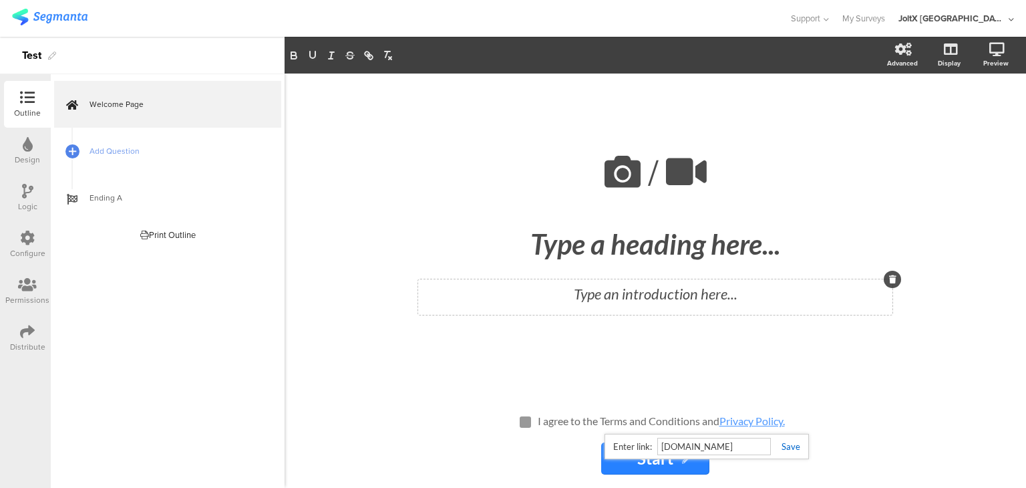
type input "www.segmanta.com"
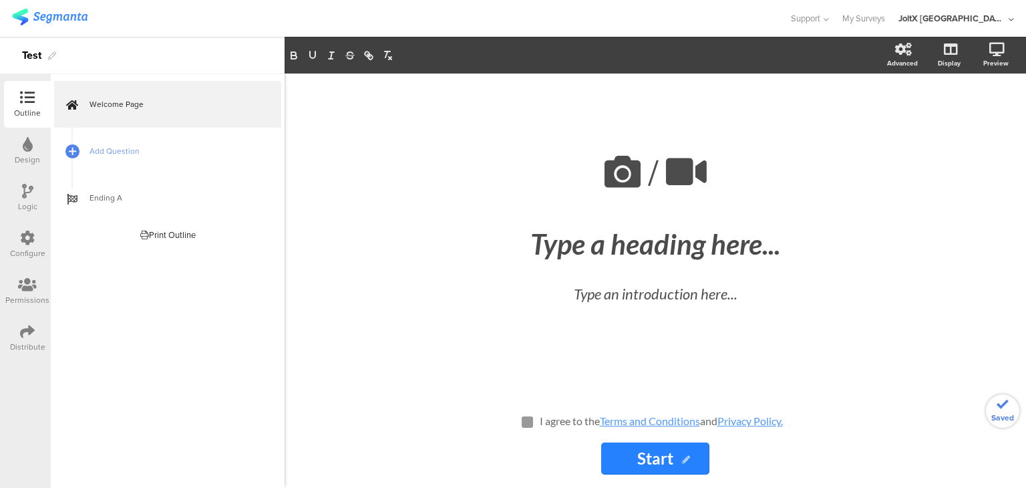
click at [810, 382] on div "/ Type a heading here... Type an introduction here..." at bounding box center [655, 234] width 535 height 321
click at [679, 418] on div "I agree to the Terms and Conditions and Privacy Policy. I agree to the Terms an…" at bounding box center [662, 421] width 250 height 21
click at [944, 126] on icon at bounding box center [949, 119] width 14 height 13
click at [885, 17] on link "My Surveys" at bounding box center [864, 18] width 43 height 37
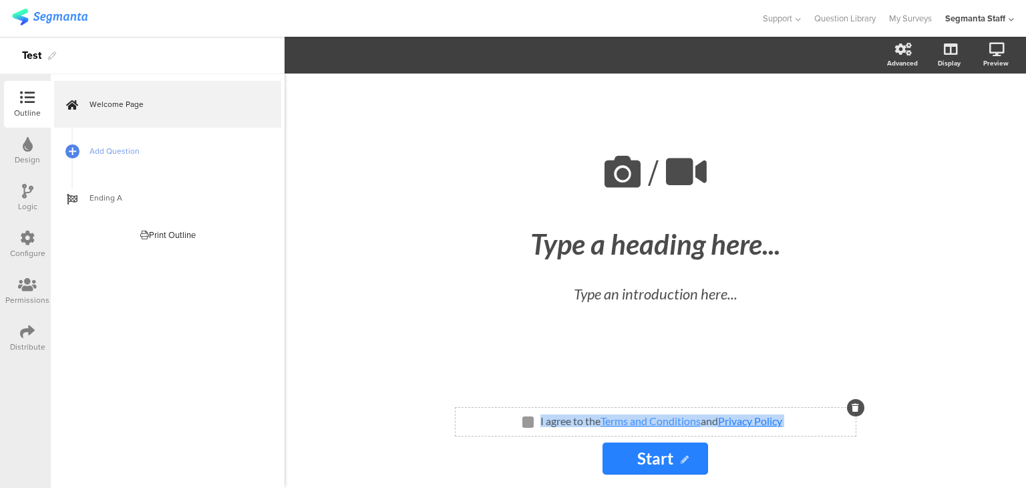
drag, startPoint x: 791, startPoint y: 421, endPoint x: 748, endPoint y: 420, distance: 43.4
click at [634, 422] on div "I agree to the Terms and Conditions and Privacy Policy I agree to the Terms and…" at bounding box center [656, 421] width 400 height 15
click at [803, 418] on div "I agree to the Terms and Conditions and Privacy Policy I agree to the Terms and…" at bounding box center [656, 421] width 400 height 15
click at [800, 421] on div "I agree to the Terms and Conditions and Privacy Policy I agree to the Terms and…" at bounding box center [656, 421] width 400 height 15
click at [786, 422] on div "I agree to the Terms and Conditions and Privacy Policy I agree to the Terms and…" at bounding box center [661, 421] width 249 height 21
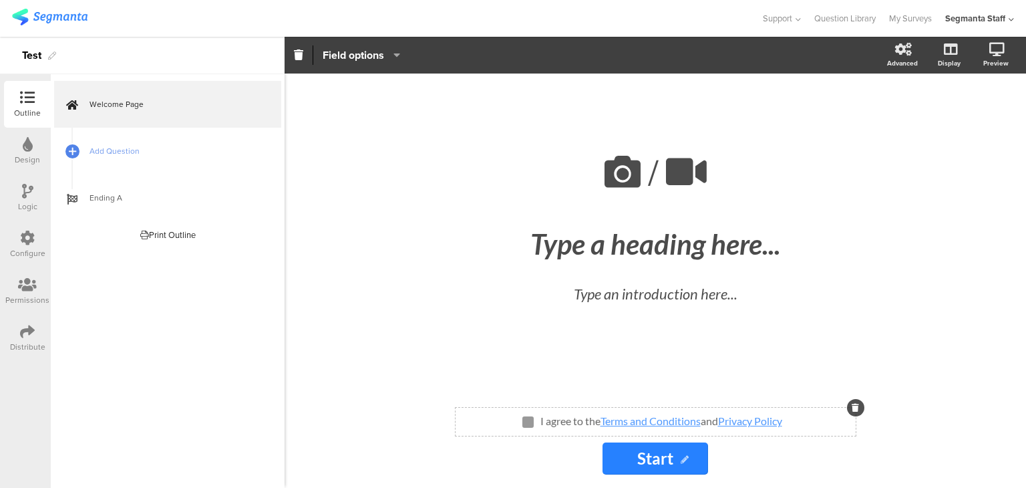
click at [786, 422] on div "I agree to the Terms and Conditions and Privacy Policy I agree to the Terms and…" at bounding box center [656, 421] width 400 height 15
click at [543, 423] on p "I agree to the Terms and Conditions and Privacy Policy" at bounding box center [662, 420] width 242 height 13
copy div "I agree to the Terms and Conditions and Privacy Policy"
